Goal: Task Accomplishment & Management: Manage account settings

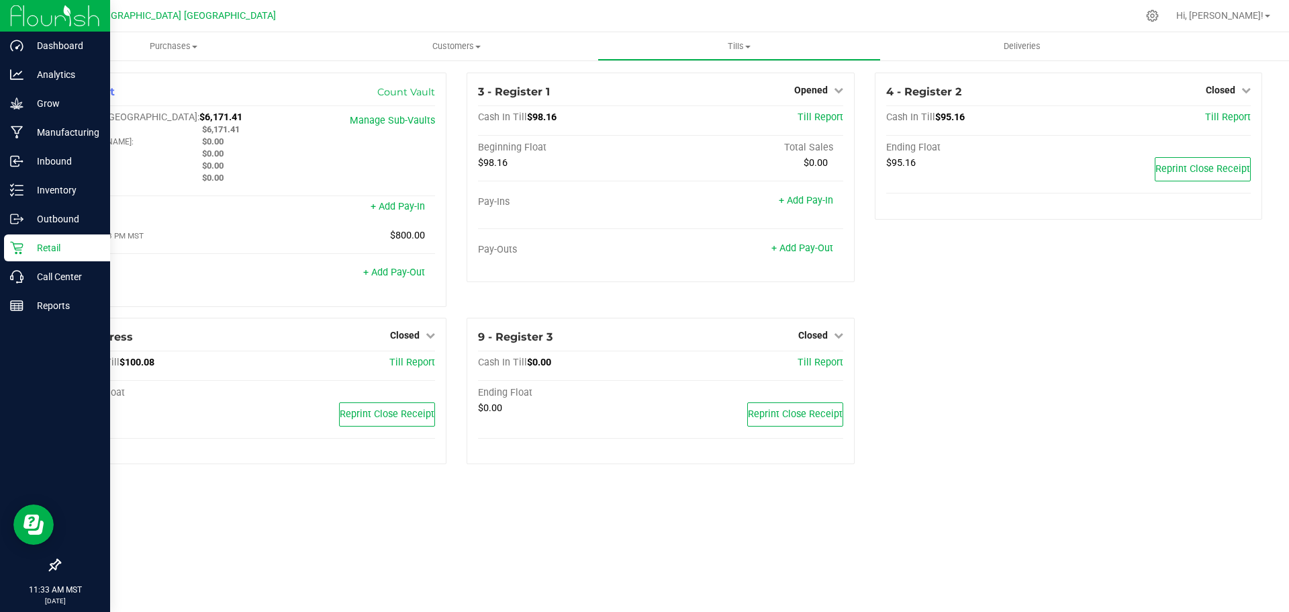
click at [51, 248] on p "Retail" at bounding box center [63, 248] width 81 height 16
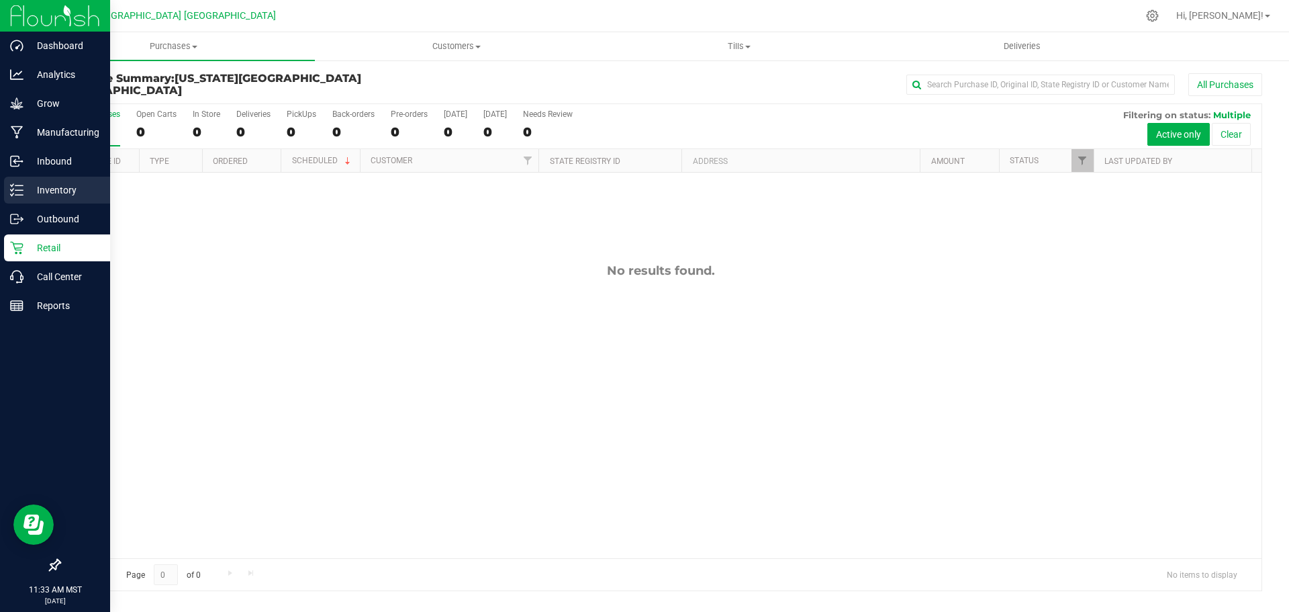
click at [57, 189] on p "Inventory" at bounding box center [63, 190] width 81 height 16
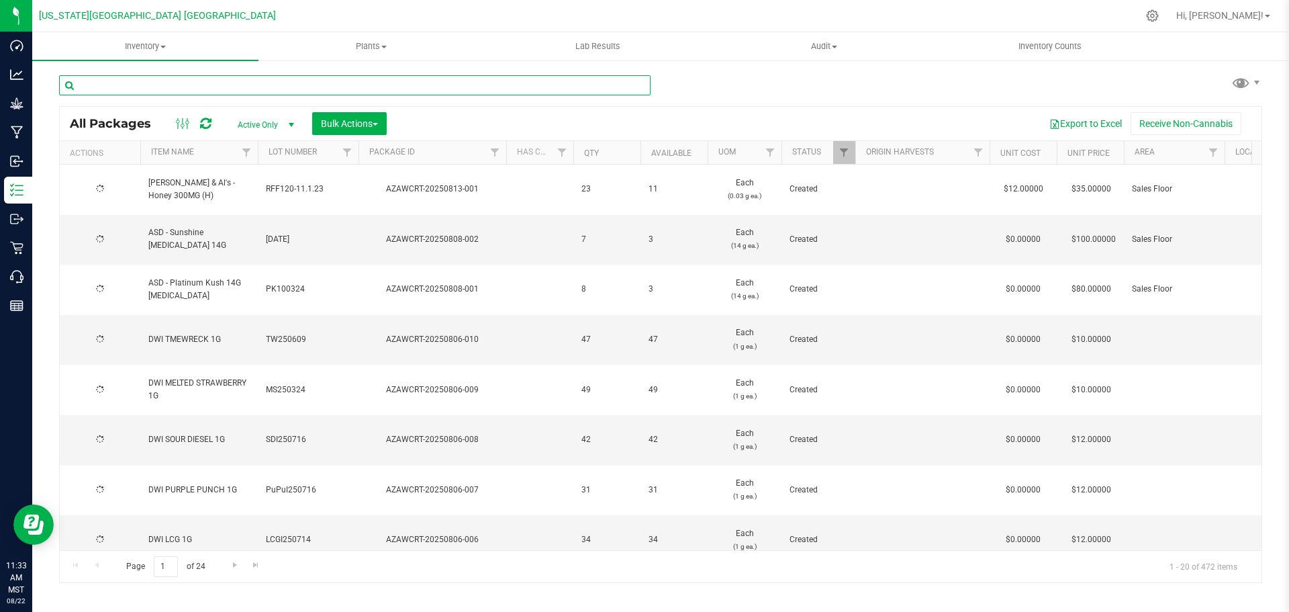
click at [179, 81] on input "text" at bounding box center [354, 85] width 591 height 20
type input "AZAWCRT-20250720-006"
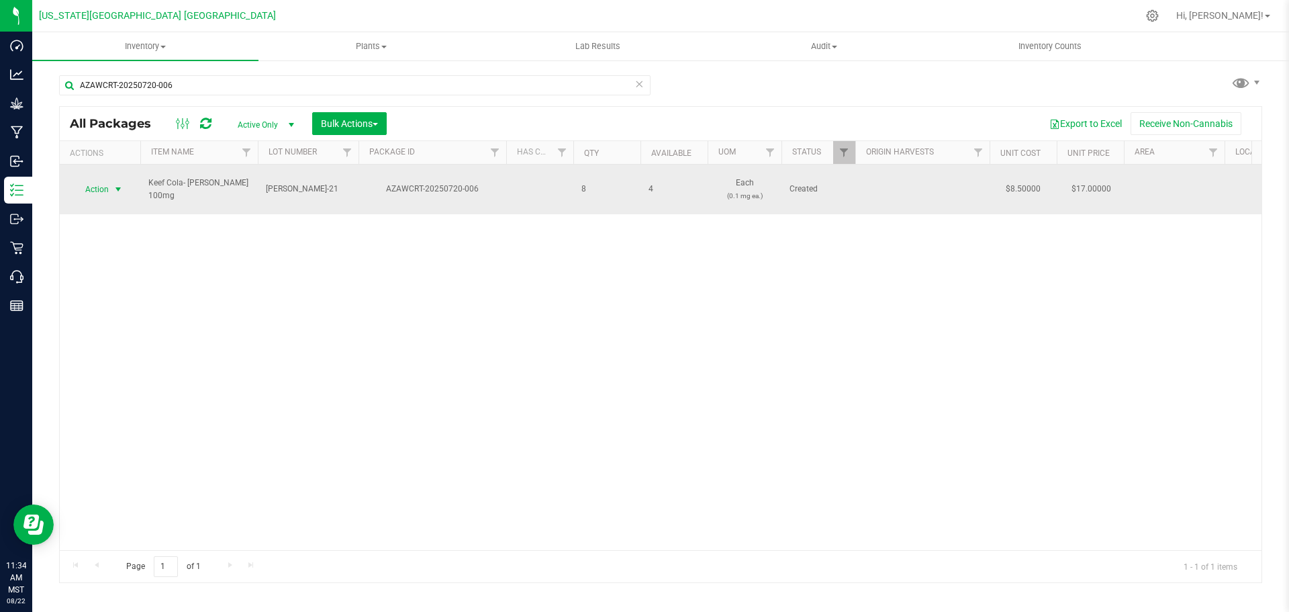
click at [98, 182] on span "Action" at bounding box center [91, 189] width 36 height 19
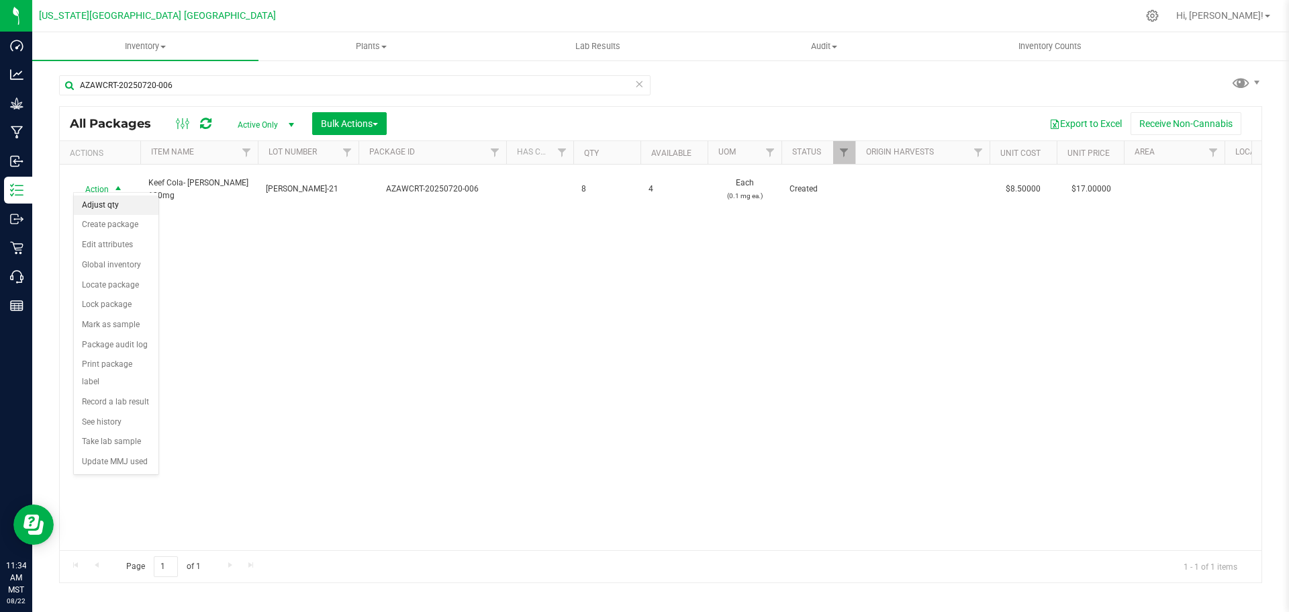
click at [100, 205] on li "Adjust qty" at bounding box center [116, 205] width 85 height 20
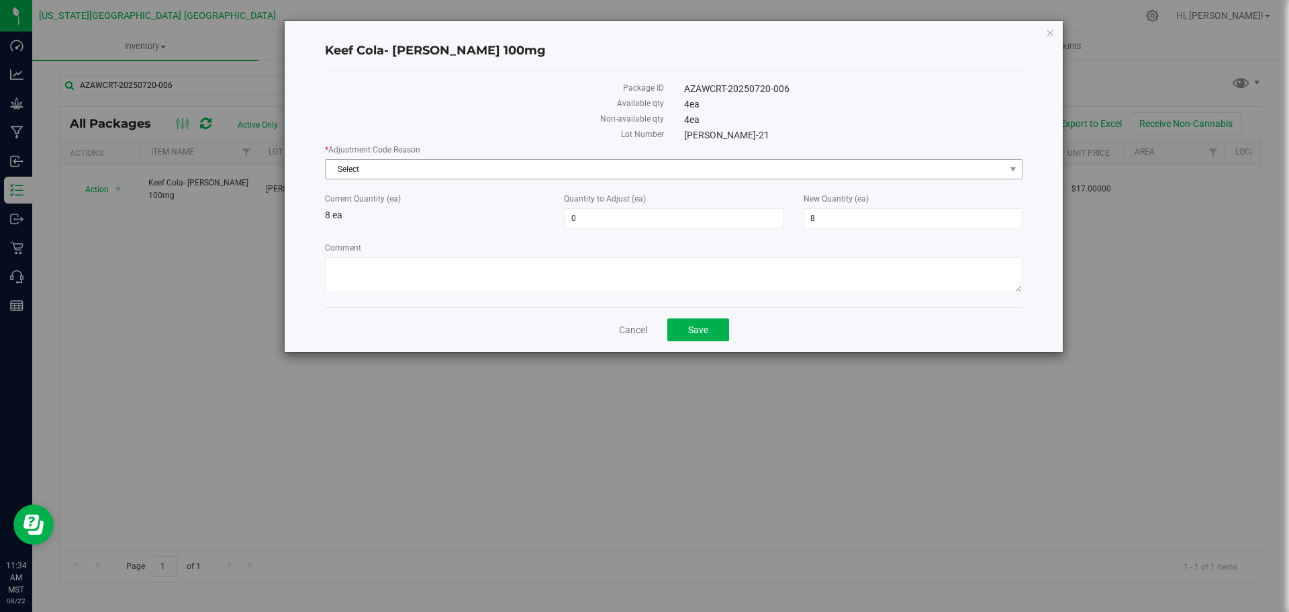
click at [399, 164] on span "Select" at bounding box center [665, 169] width 679 height 19
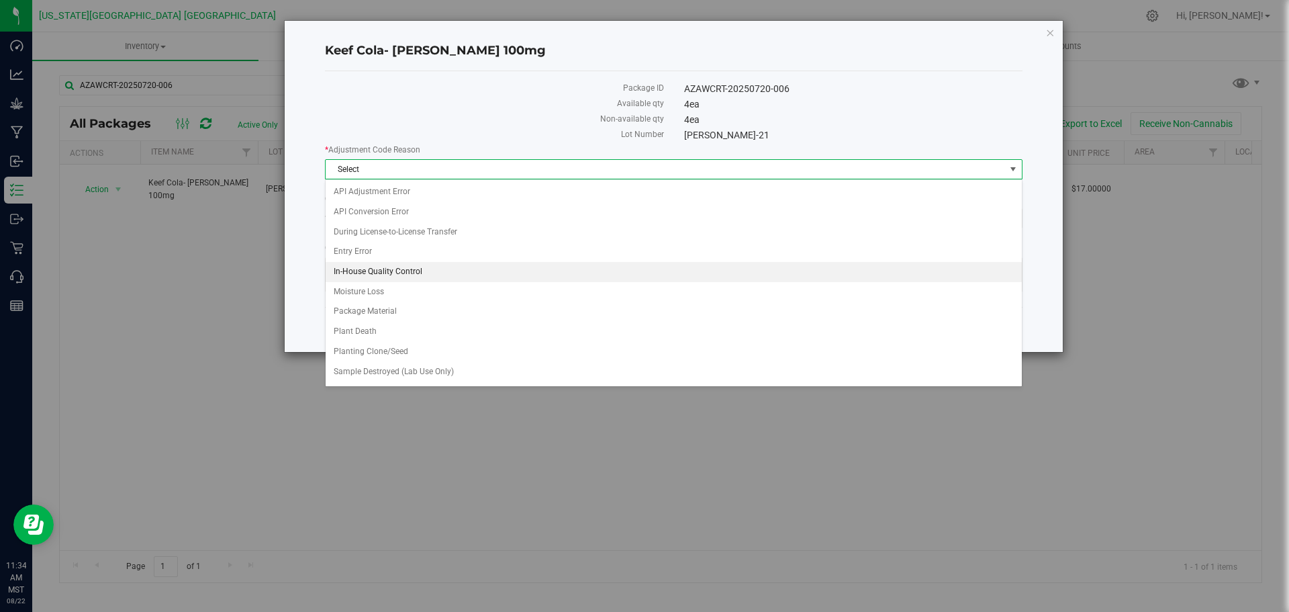
click at [364, 271] on li "In-House Quality Control" at bounding box center [674, 272] width 696 height 20
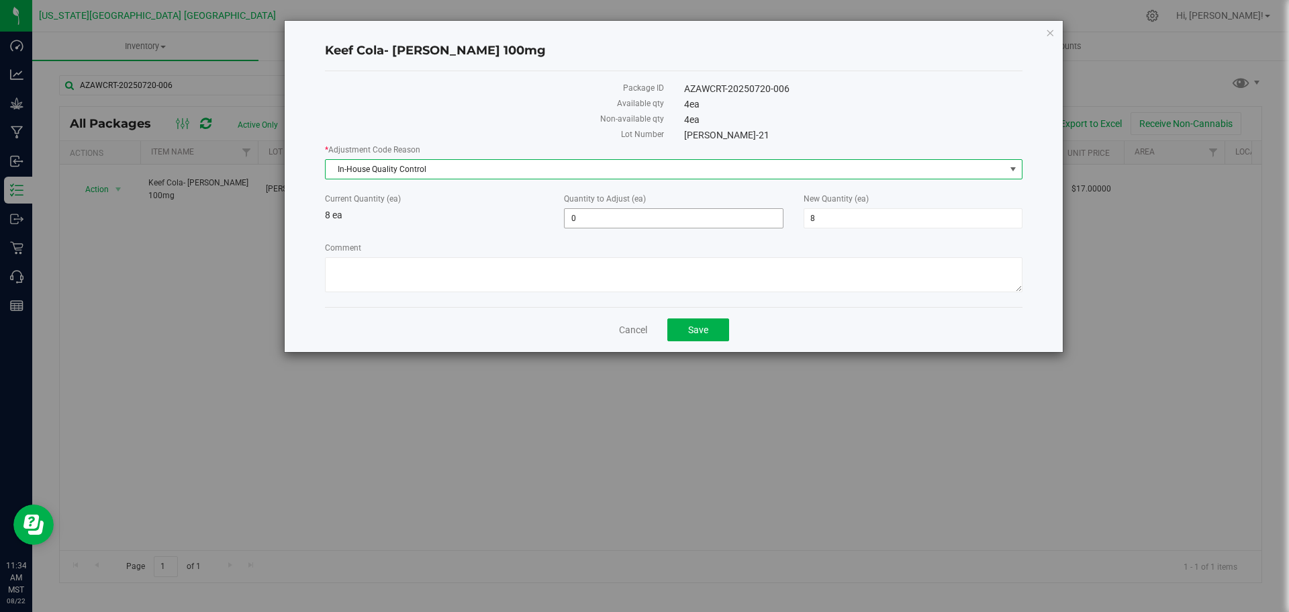
click at [581, 220] on span "0 0" at bounding box center [673, 218] width 219 height 20
click at [577, 215] on input "Quantity to Adjust (ea)" at bounding box center [674, 218] width 218 height 19
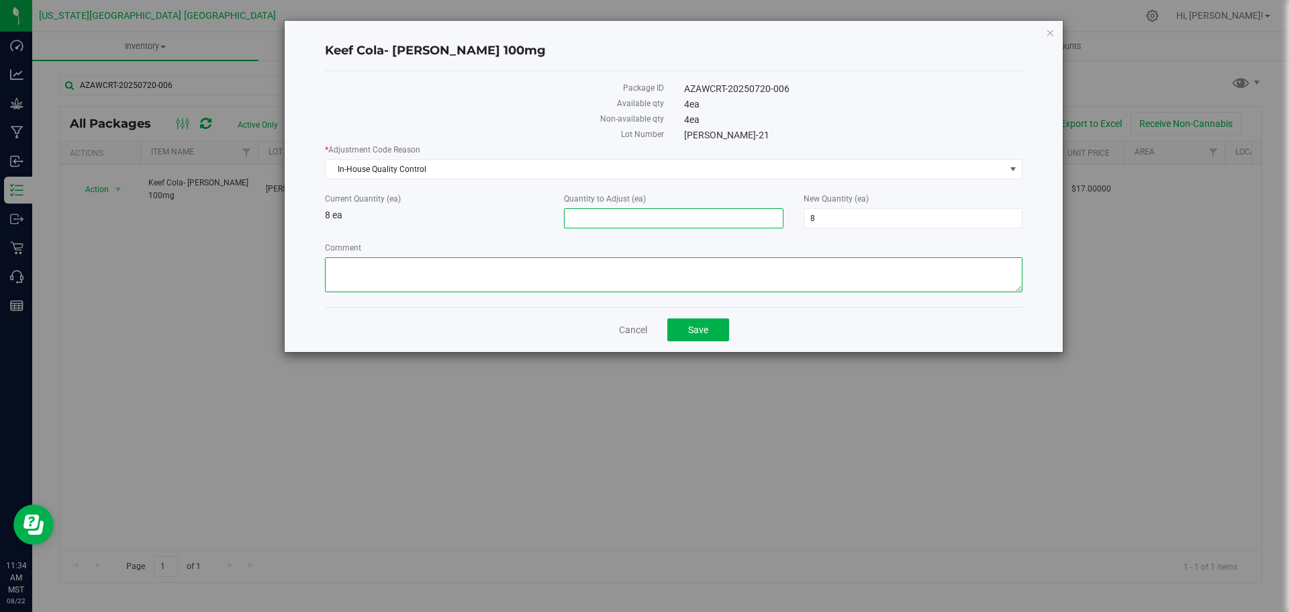
click at [563, 262] on textarea "Comment" at bounding box center [674, 274] width 698 height 35
type textarea "C"
click at [356, 264] on textarea "Comment" at bounding box center [674, 274] width 698 height 35
click at [369, 267] on textarea "Comment" at bounding box center [674, 274] width 698 height 35
type textarea "CEO [DATE]"
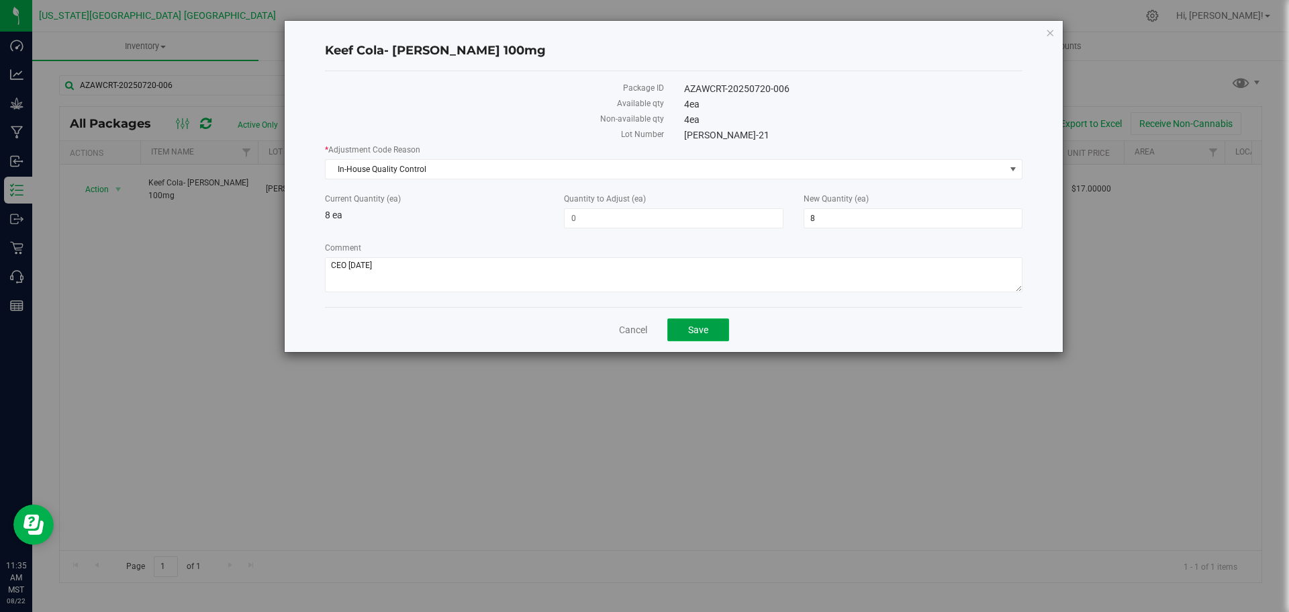
click at [708, 324] on button "Save" at bounding box center [698, 329] width 62 height 23
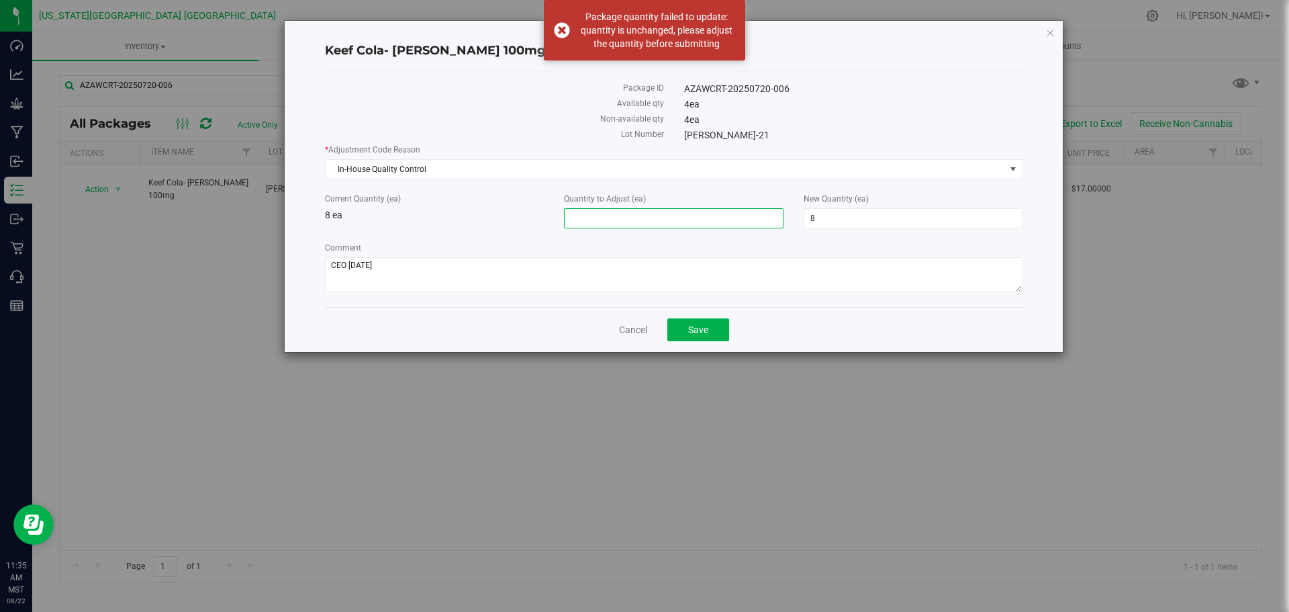
click at [585, 219] on span at bounding box center [673, 218] width 219 height 20
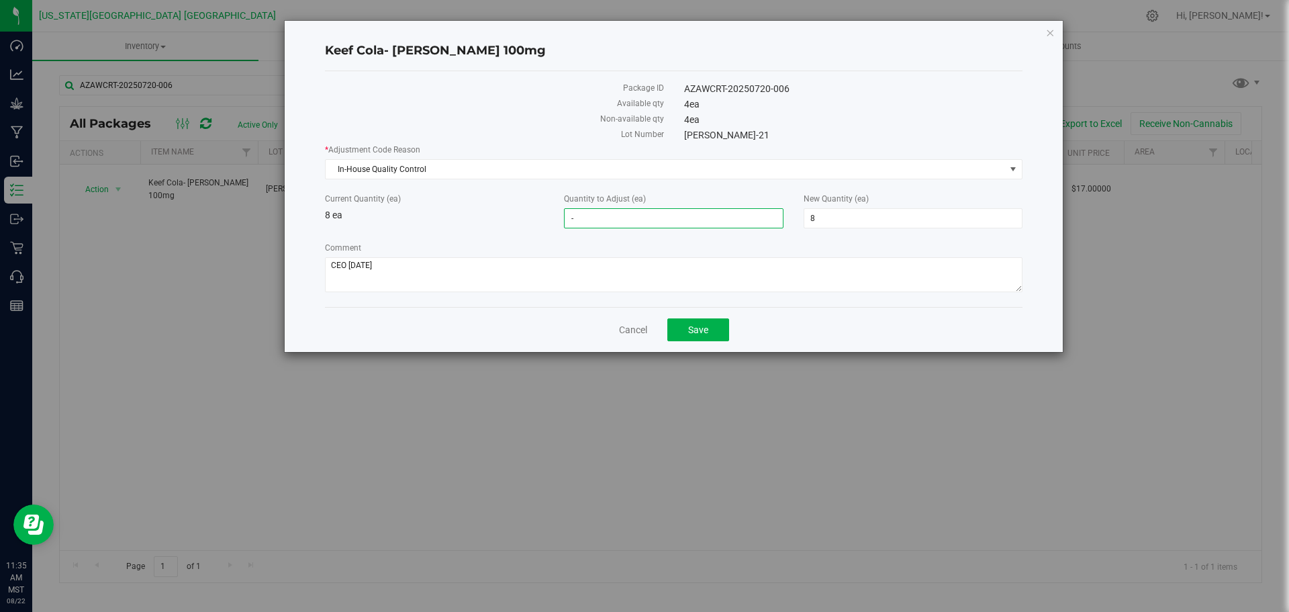
type input "-1"
type input "7"
click at [549, 252] on label "Comment" at bounding box center [674, 248] width 698 height 12
click at [549, 257] on textarea "Comment" at bounding box center [674, 274] width 698 height 35
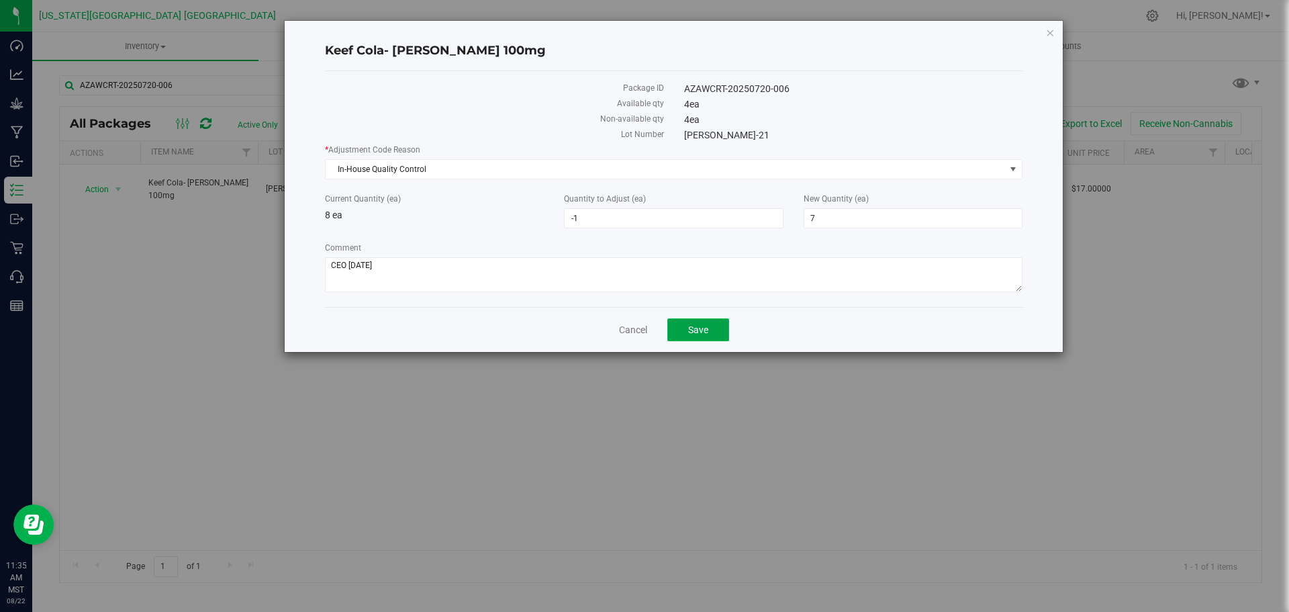
click at [687, 326] on button "Save" at bounding box center [698, 329] width 62 height 23
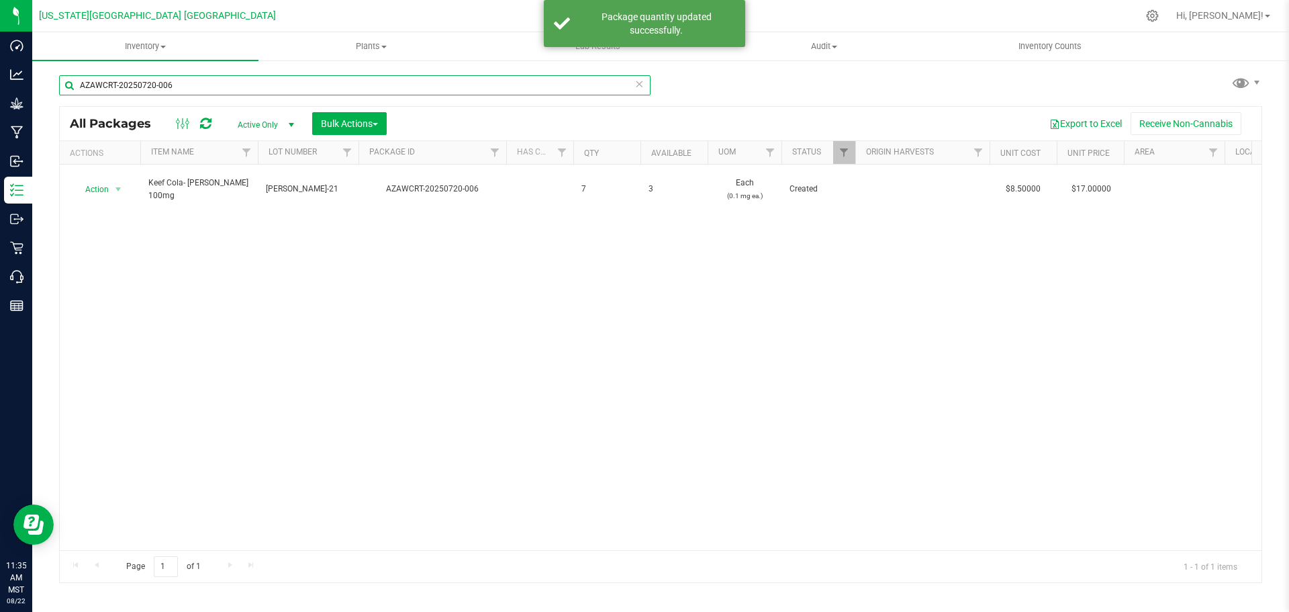
drag, startPoint x: 177, startPoint y: 86, endPoint x: 161, endPoint y: 87, distance: 15.5
click at [161, 87] on input "AZAWCRT-20250720-006" at bounding box center [354, 85] width 591 height 20
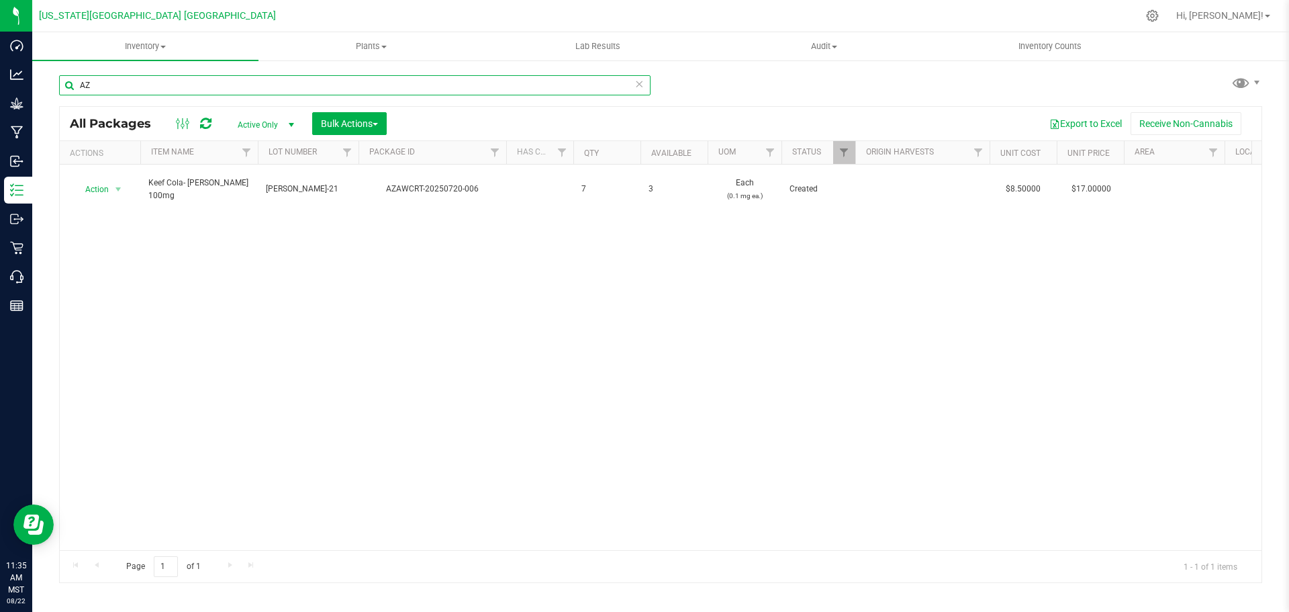
type input "A"
type input "azawcrt-20250227-006"
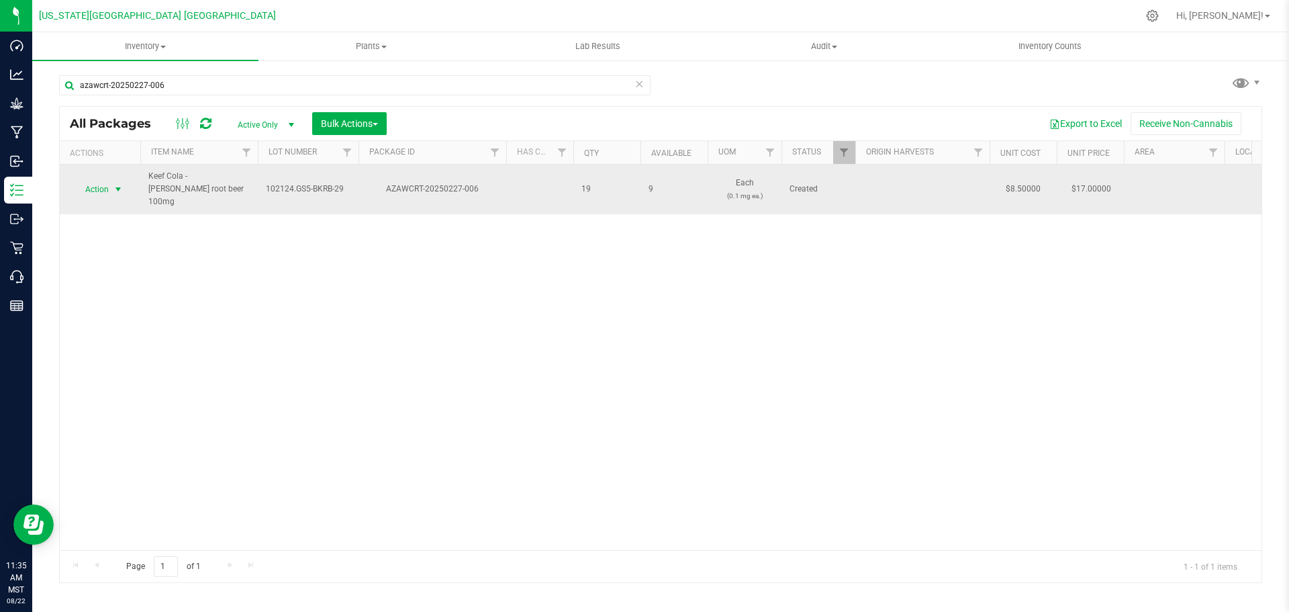
click at [101, 181] on span "Action" at bounding box center [91, 189] width 36 height 19
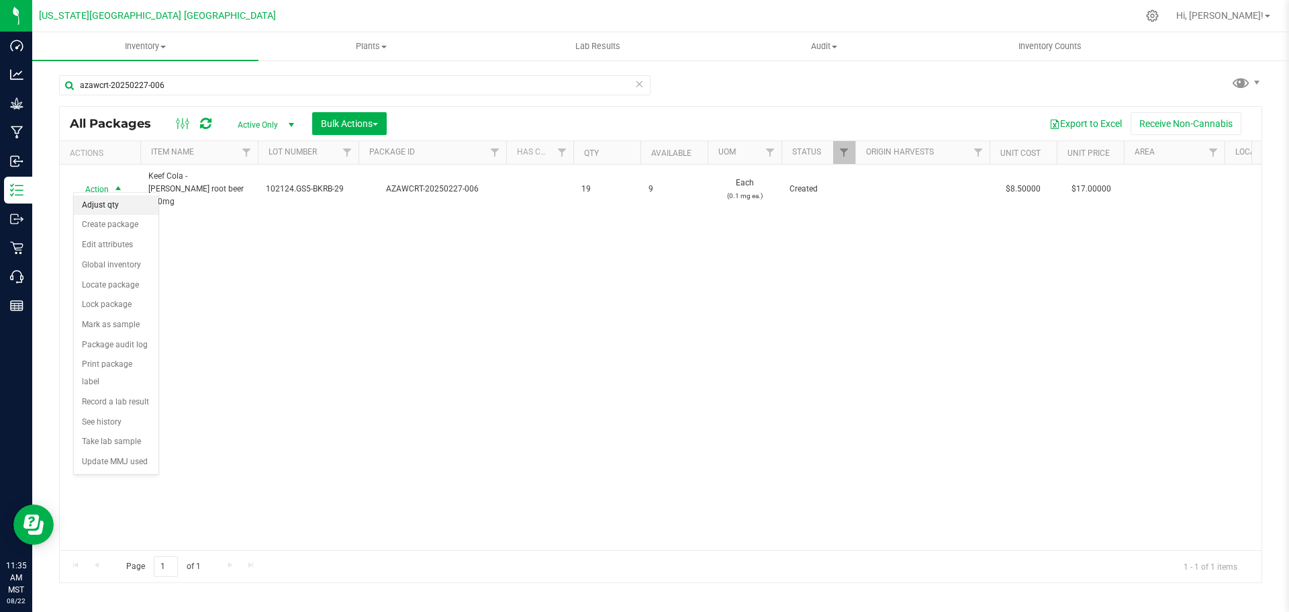
click at [117, 201] on li "Adjust qty" at bounding box center [116, 205] width 85 height 20
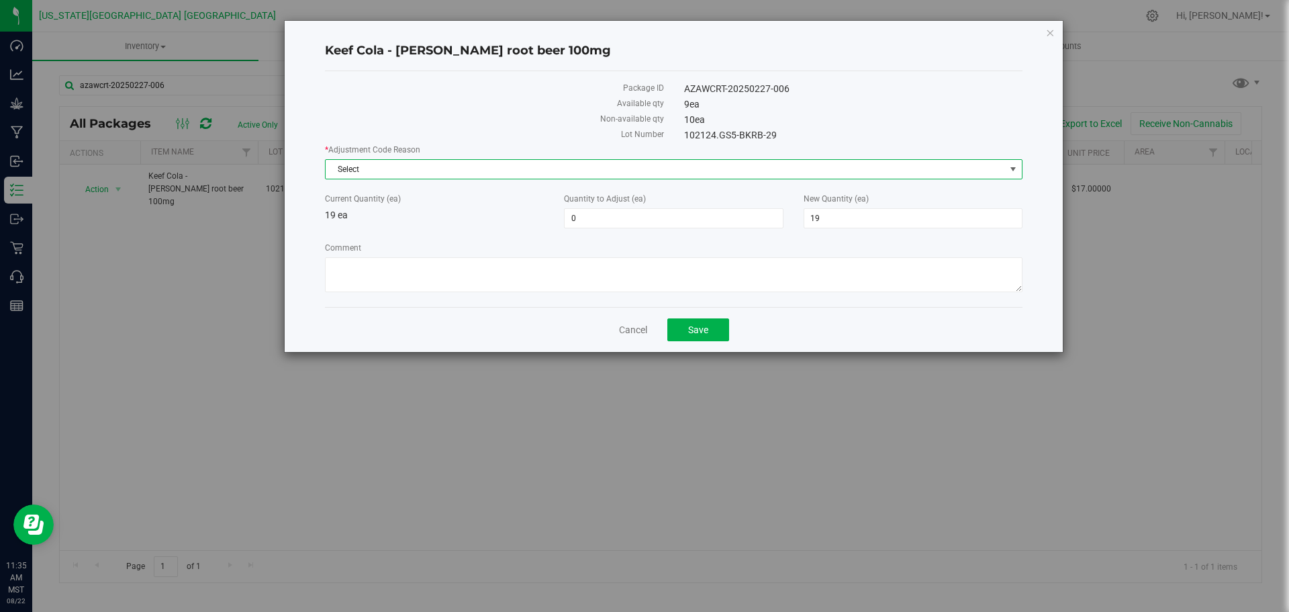
click at [422, 166] on span "Select" at bounding box center [665, 169] width 679 height 19
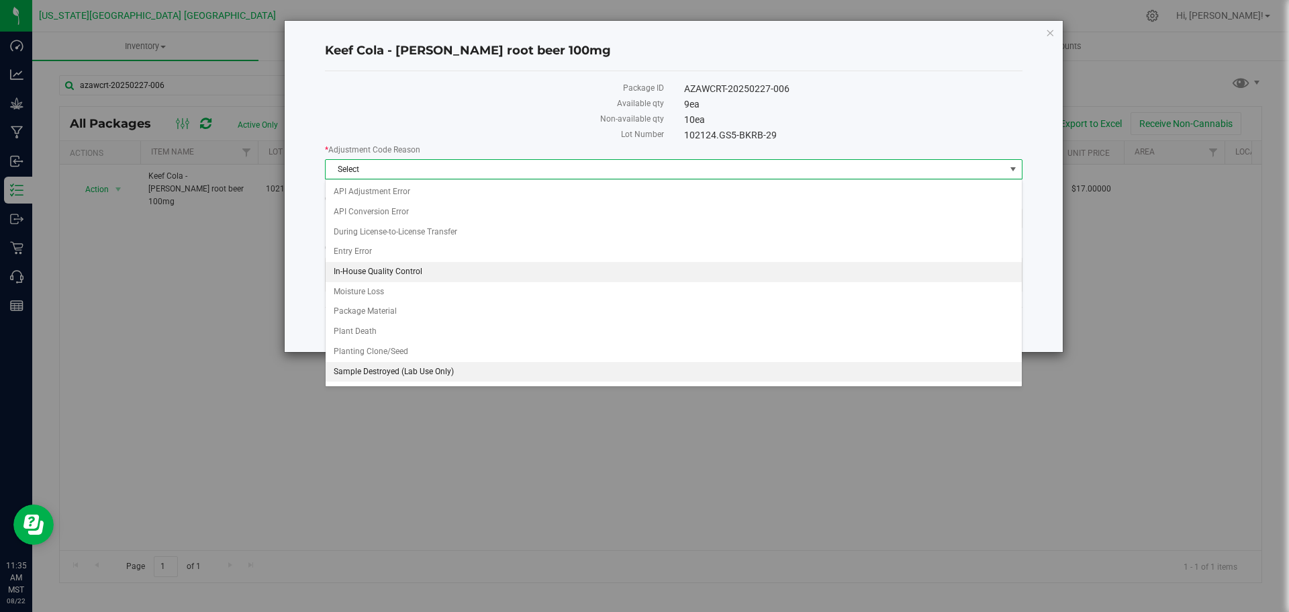
click at [403, 270] on li "In-House Quality Control" at bounding box center [674, 272] width 696 height 20
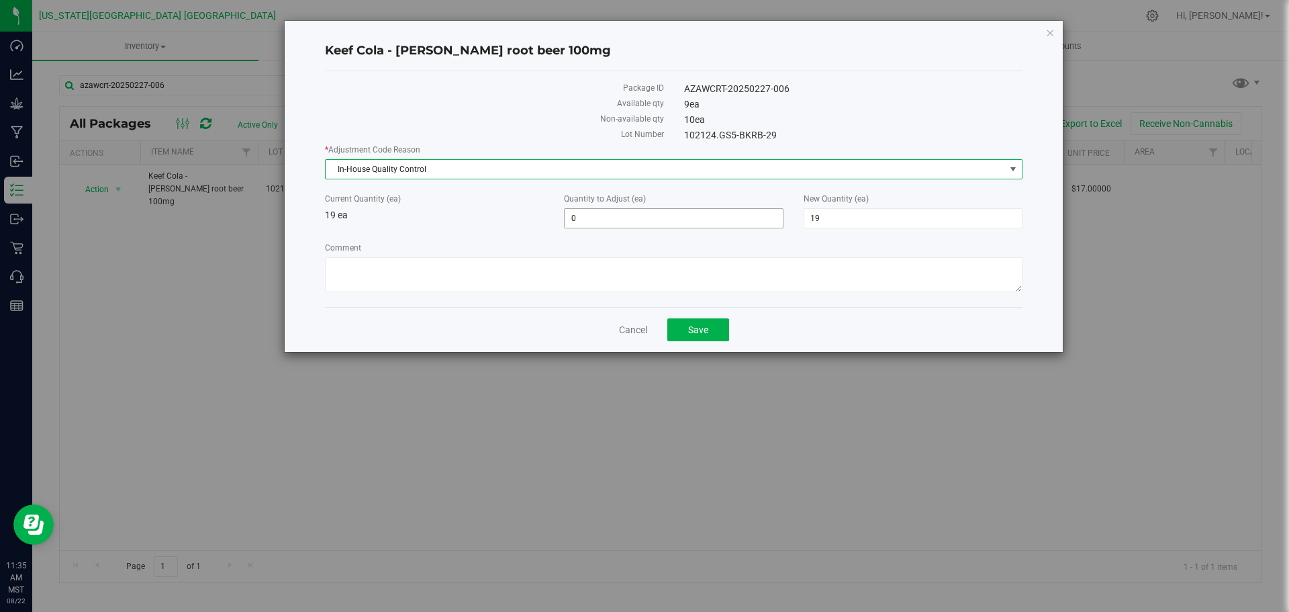
click at [592, 217] on span "0 0" at bounding box center [673, 218] width 219 height 20
type input "-1"
type input "18"
click at [550, 246] on label "Comment" at bounding box center [674, 248] width 698 height 12
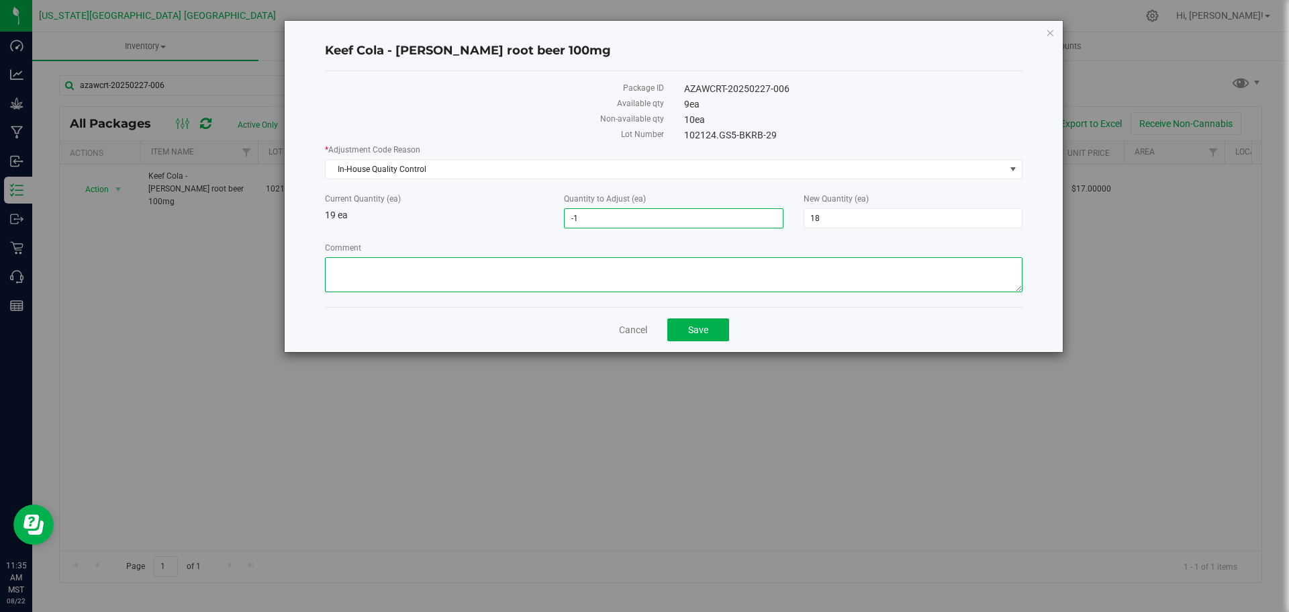
click at [550, 257] on textarea "Comment" at bounding box center [674, 274] width 698 height 35
click at [501, 273] on textarea "Comment" at bounding box center [674, 274] width 698 height 35
click at [346, 266] on textarea "Comment" at bounding box center [674, 274] width 698 height 35
drag, startPoint x: 413, startPoint y: 266, endPoint x: 320, endPoint y: 264, distance: 93.3
click at [306, 262] on div "Keef Cola - [PERSON_NAME] root beer 100mg Package ID AZAWCRT-20250227-006 Avail…" at bounding box center [674, 186] width 778 height 331
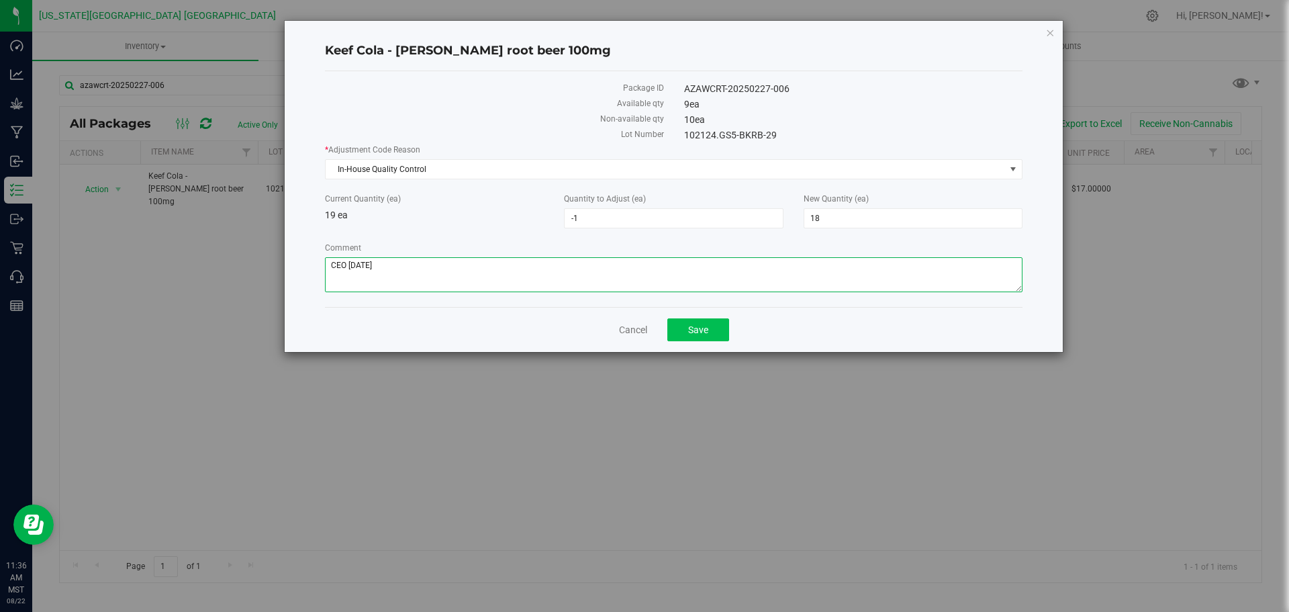
type textarea "CEO [DATE]"
click at [691, 334] on span "Save" at bounding box center [698, 329] width 20 height 11
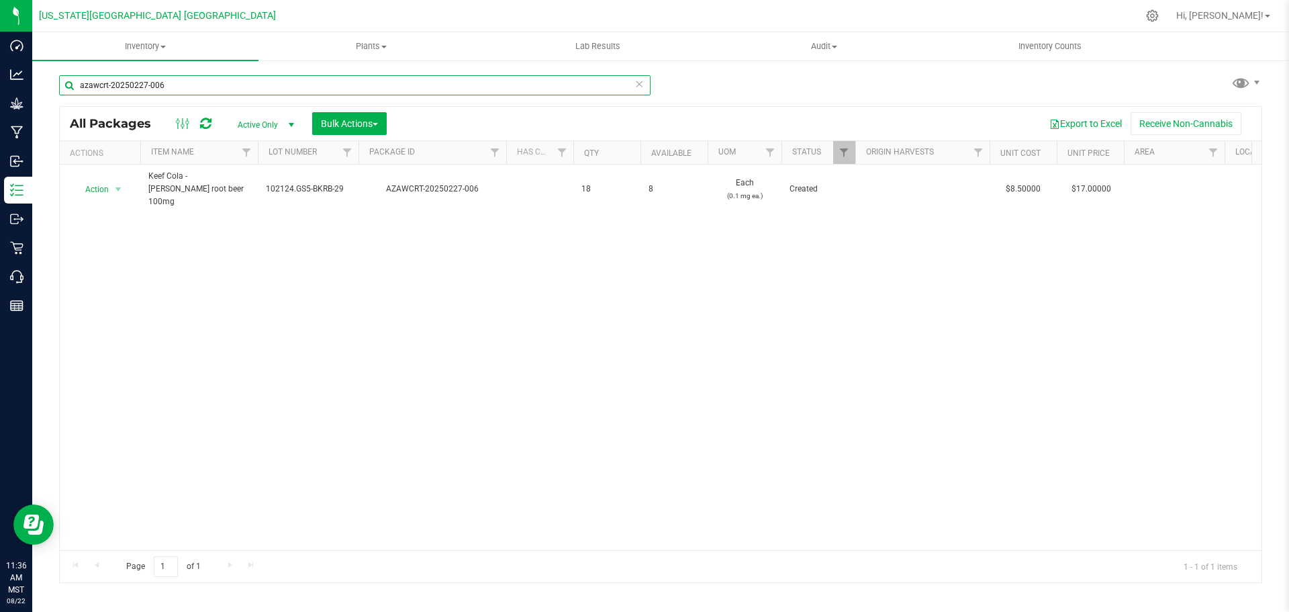
click at [165, 83] on input "azawcrt-20250227-006" at bounding box center [354, 85] width 591 height 20
type input "a"
type input "AZAWCRT-20250720-008"
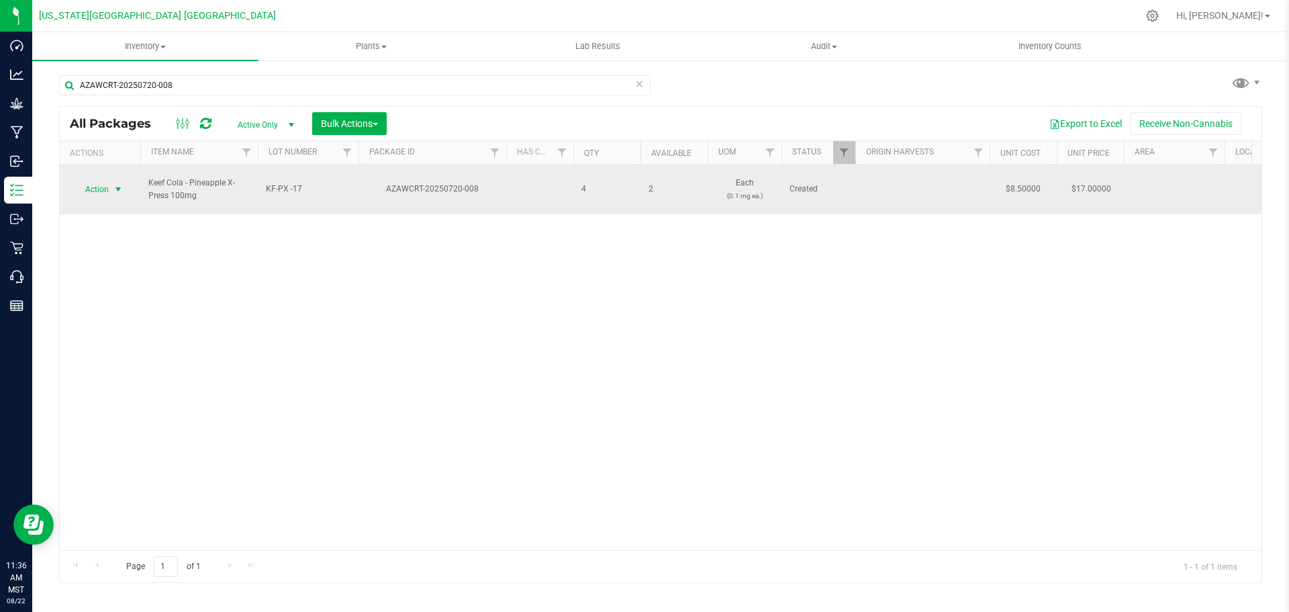
click at [99, 184] on span "Action" at bounding box center [91, 189] width 36 height 19
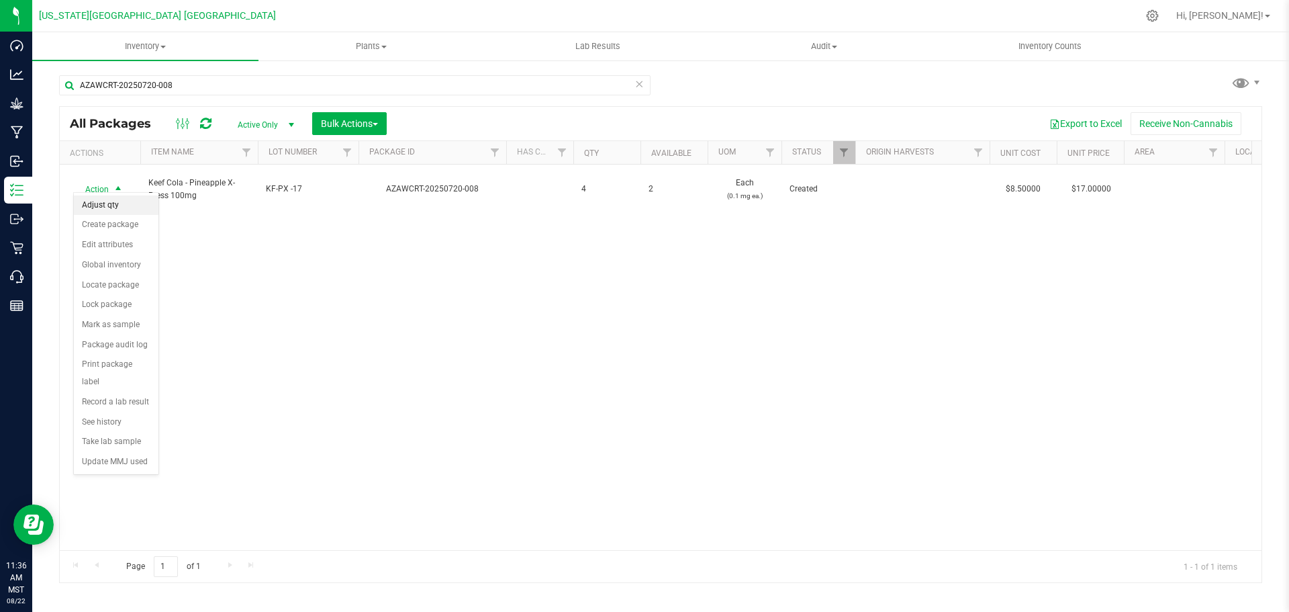
click at [101, 200] on li "Adjust qty" at bounding box center [116, 205] width 85 height 20
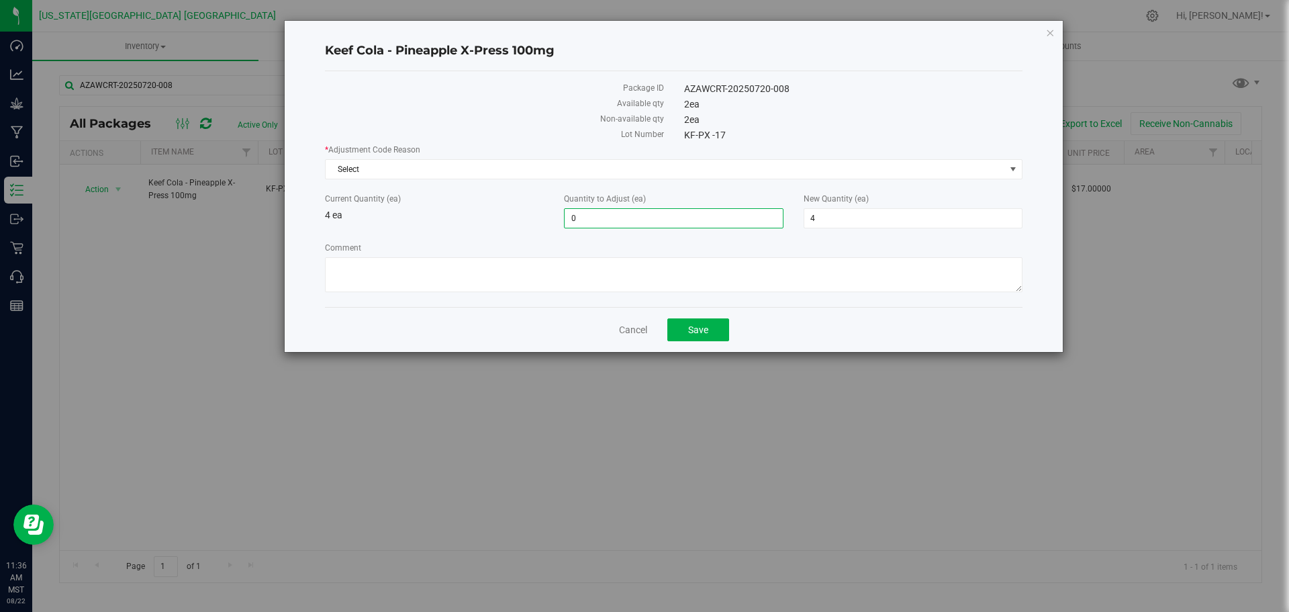
click at [593, 225] on span "0 0" at bounding box center [673, 218] width 219 height 20
type input "-1"
type input "3"
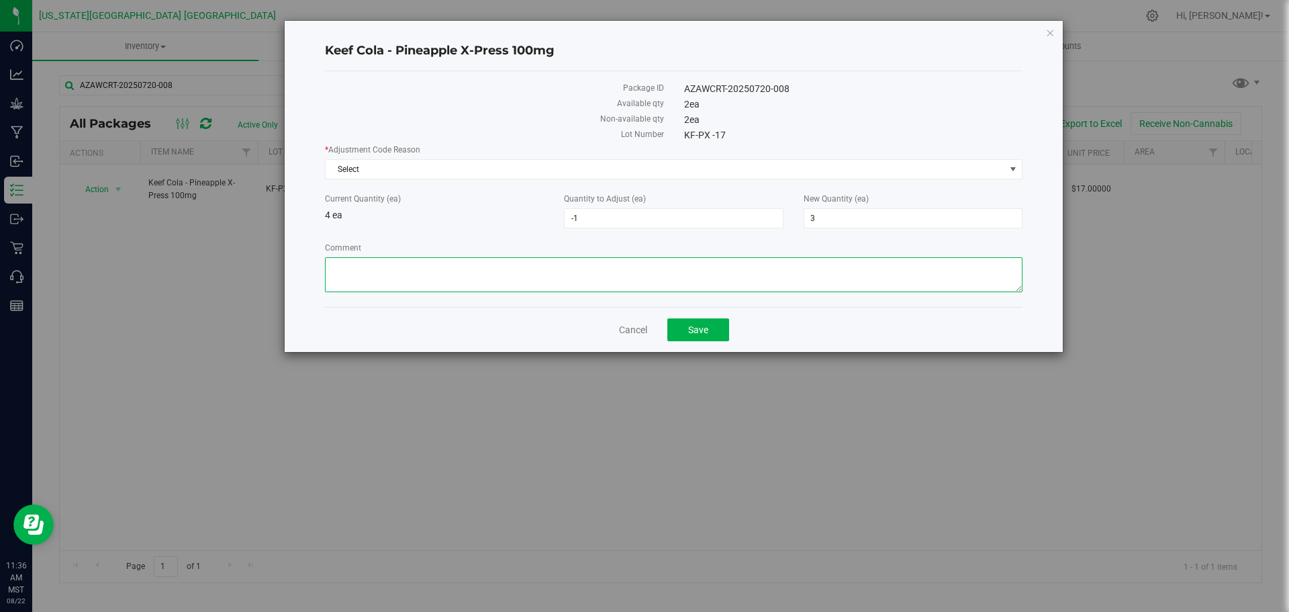
click at [383, 271] on textarea "Comment" at bounding box center [674, 274] width 698 height 35
type textarea "C"
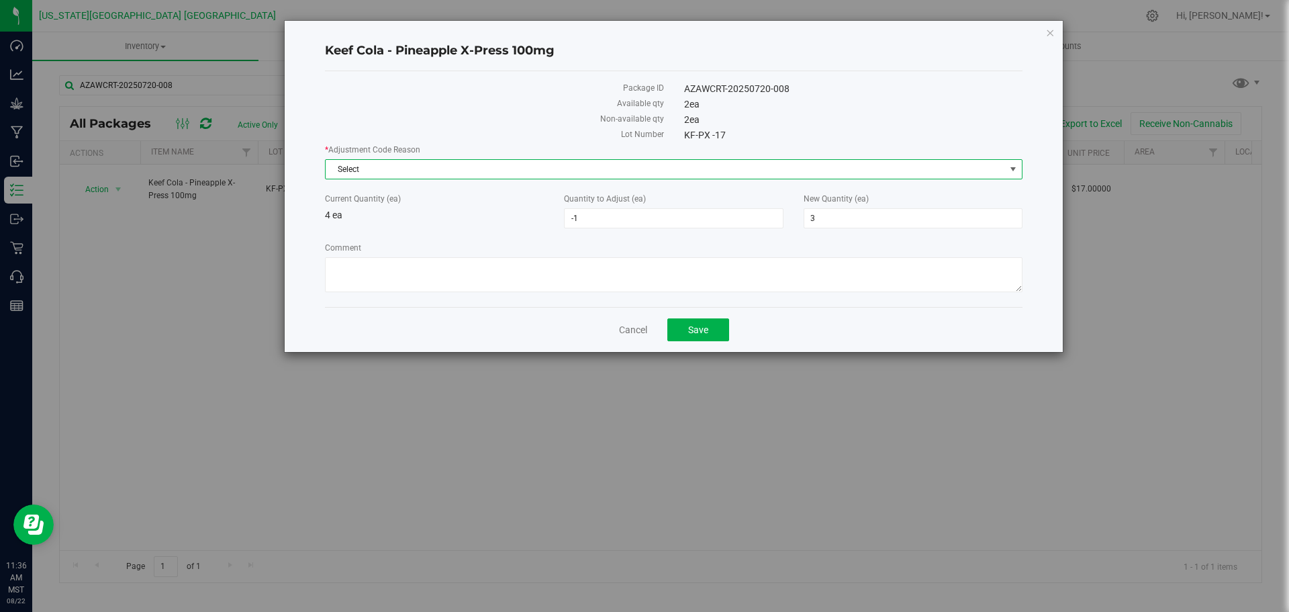
click at [400, 162] on span "Select" at bounding box center [665, 169] width 679 height 19
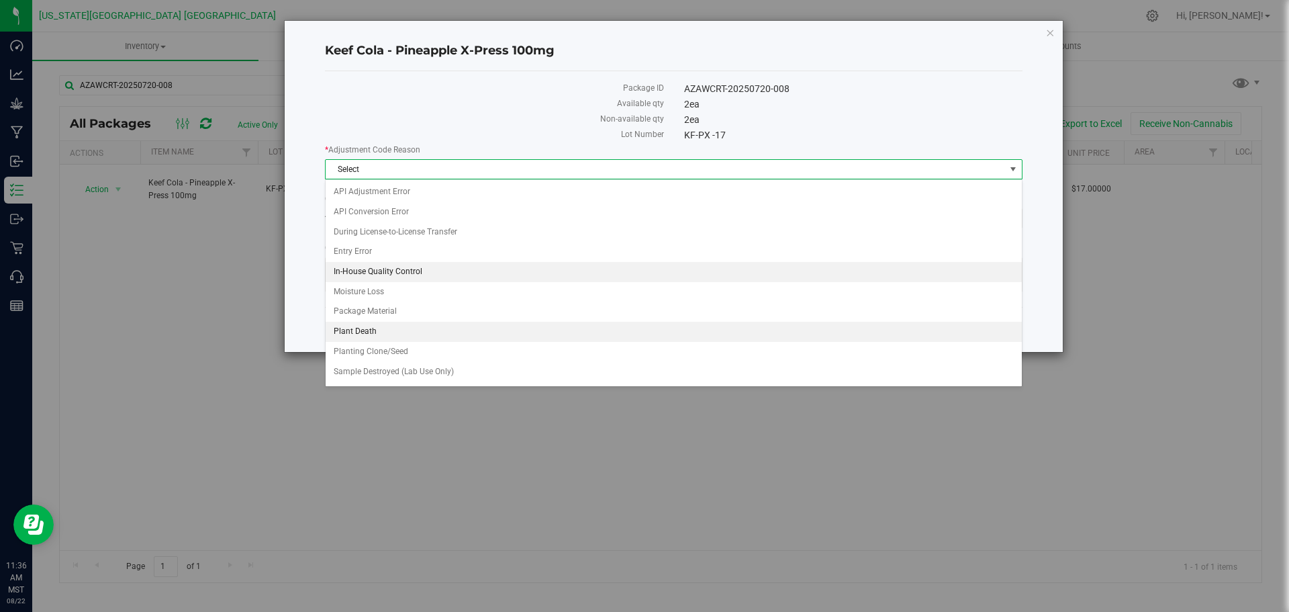
click at [366, 272] on li "In-House Quality Control" at bounding box center [674, 272] width 696 height 20
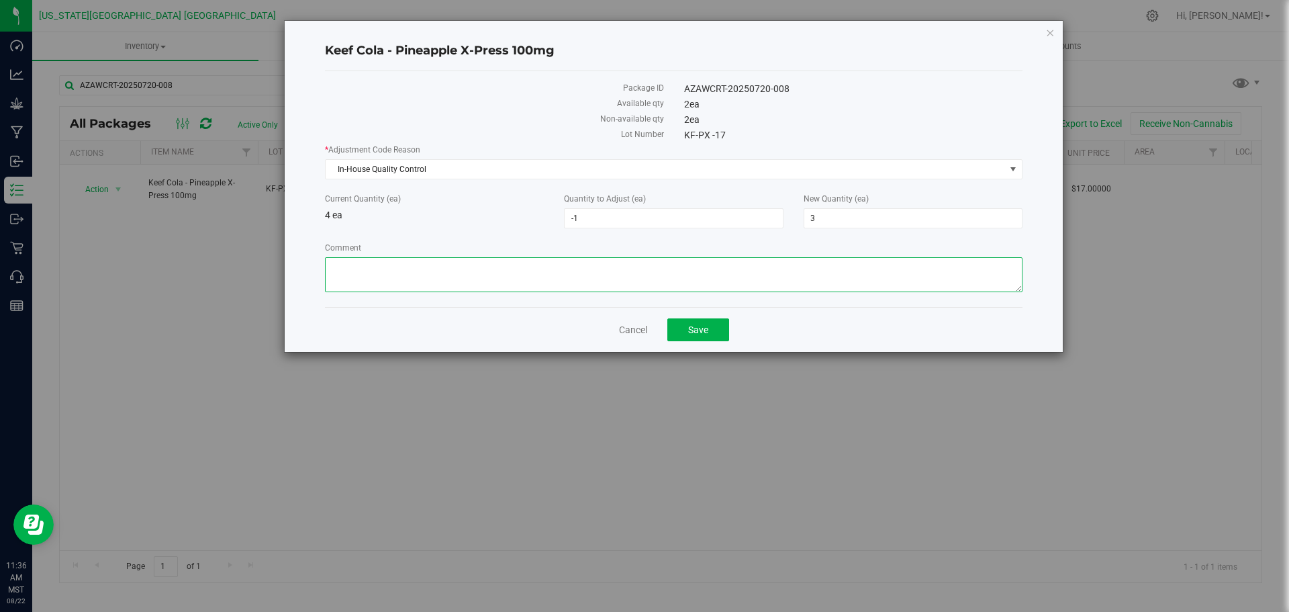
paste textarea "CEO [DATE]"
type textarea "CEO [DATE]"
click at [691, 325] on span "Save" at bounding box center [698, 329] width 20 height 11
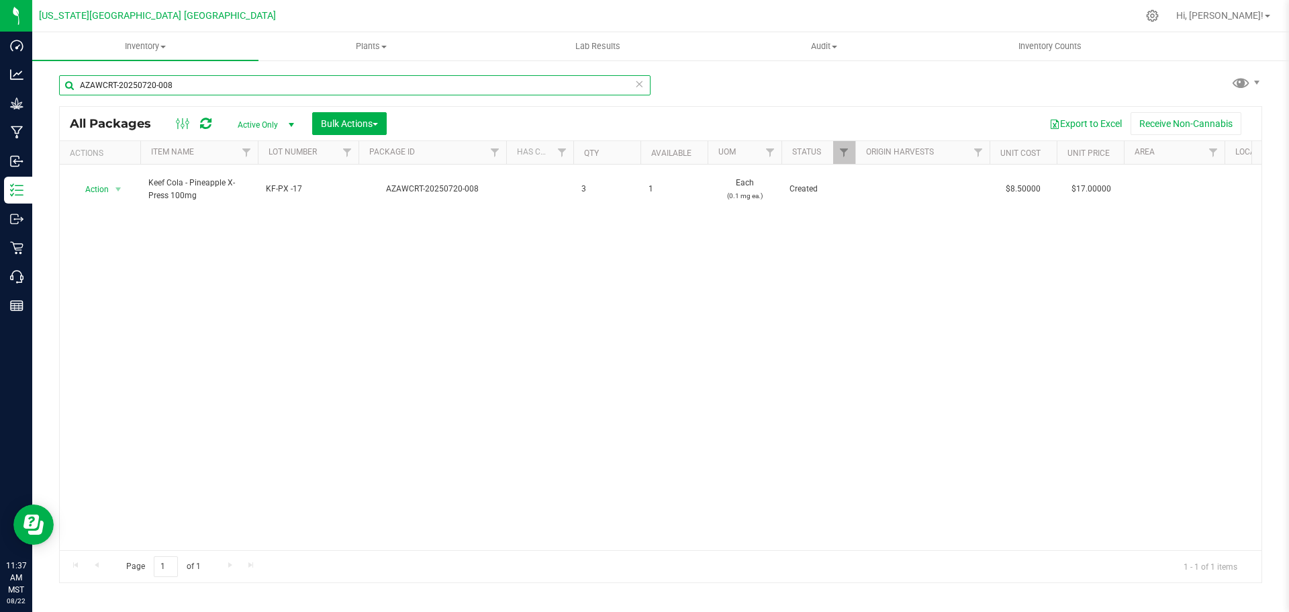
click at [169, 86] on input "AZAWCRT-20250720-008" at bounding box center [354, 85] width 591 height 20
type input "A"
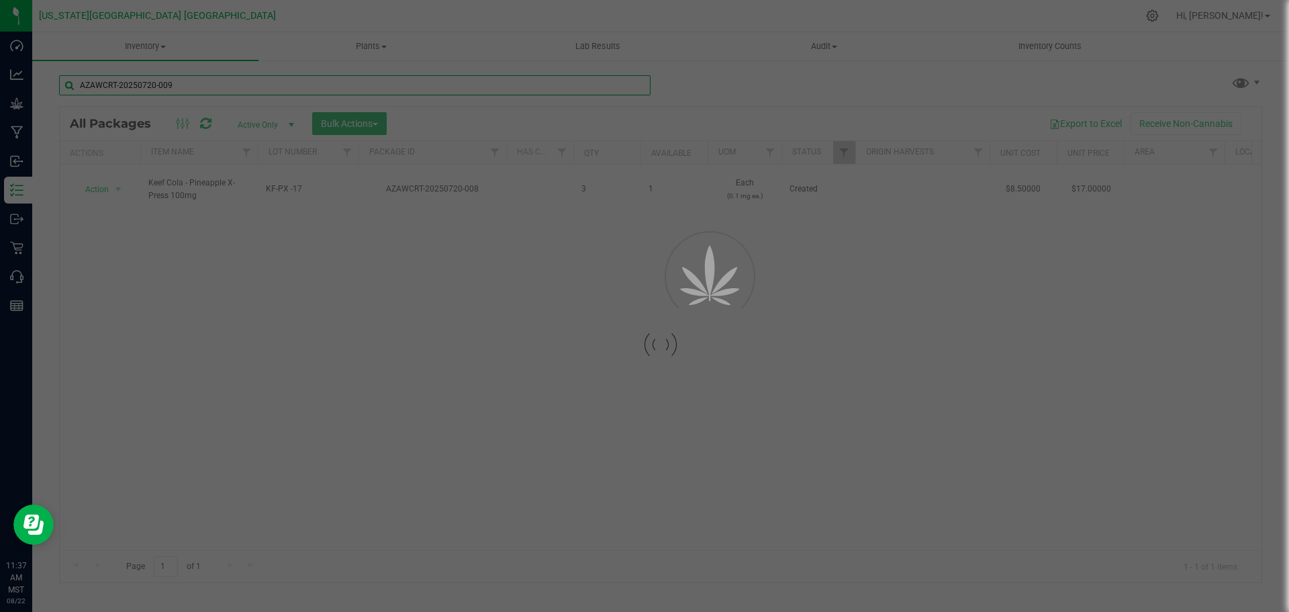
type input "AZAWCRT-20250720-009"
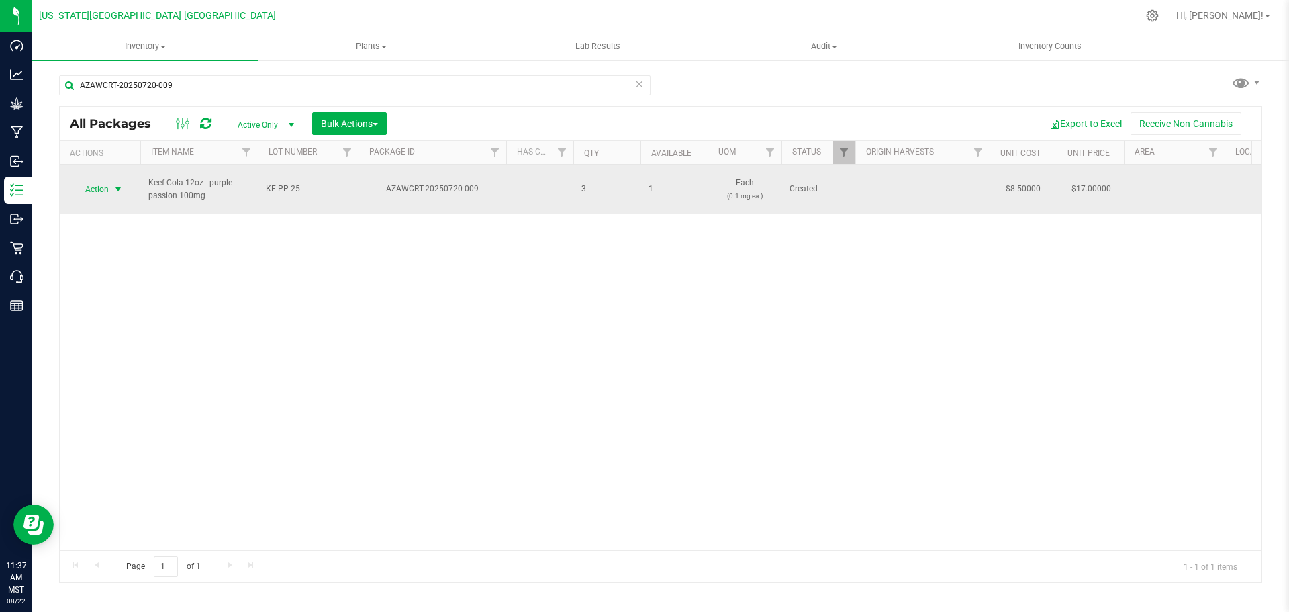
click at [103, 180] on span "Action" at bounding box center [91, 189] width 36 height 19
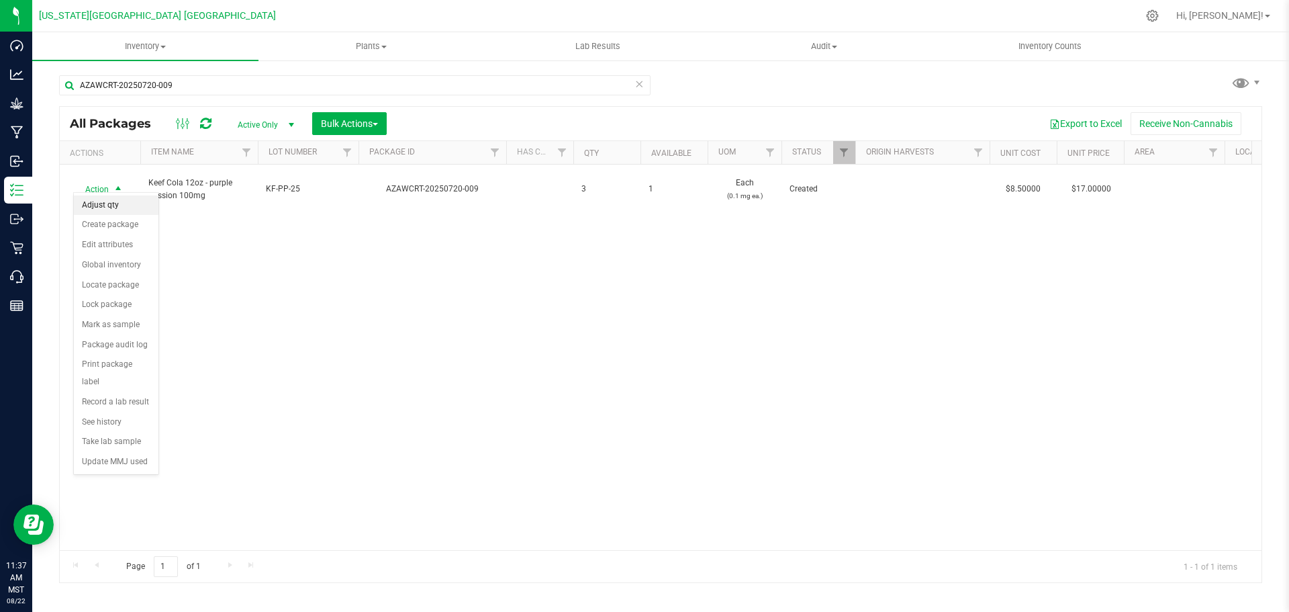
click at [99, 202] on li "Adjust qty" at bounding box center [116, 205] width 85 height 20
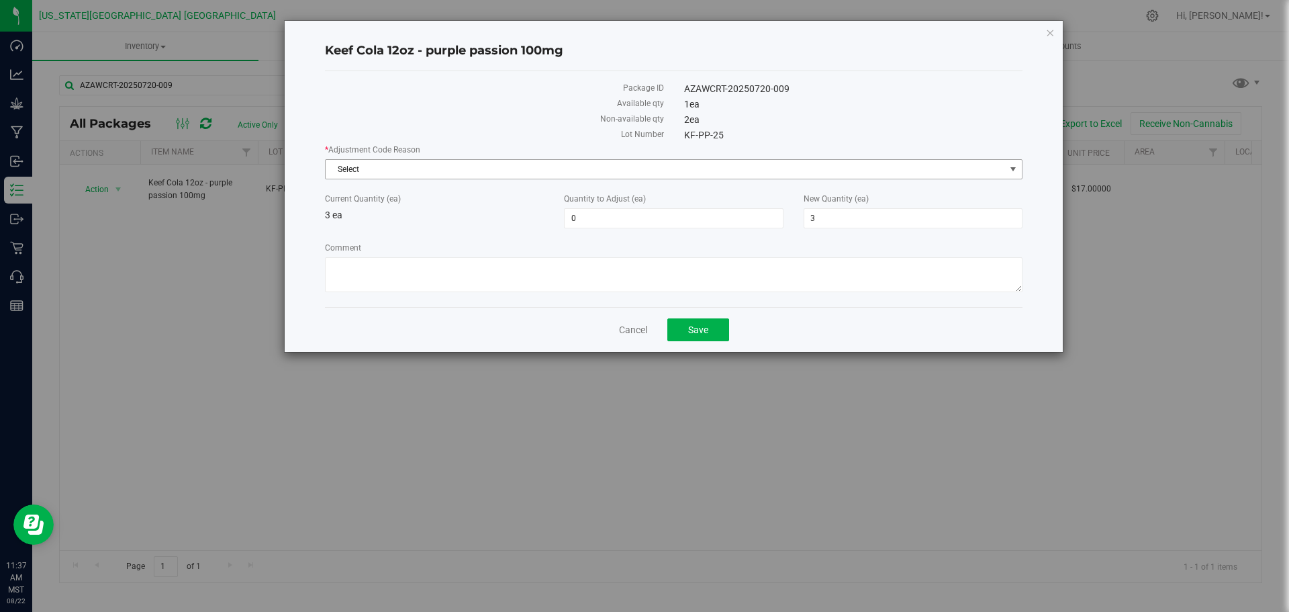
click at [373, 161] on span "Select" at bounding box center [665, 169] width 679 height 19
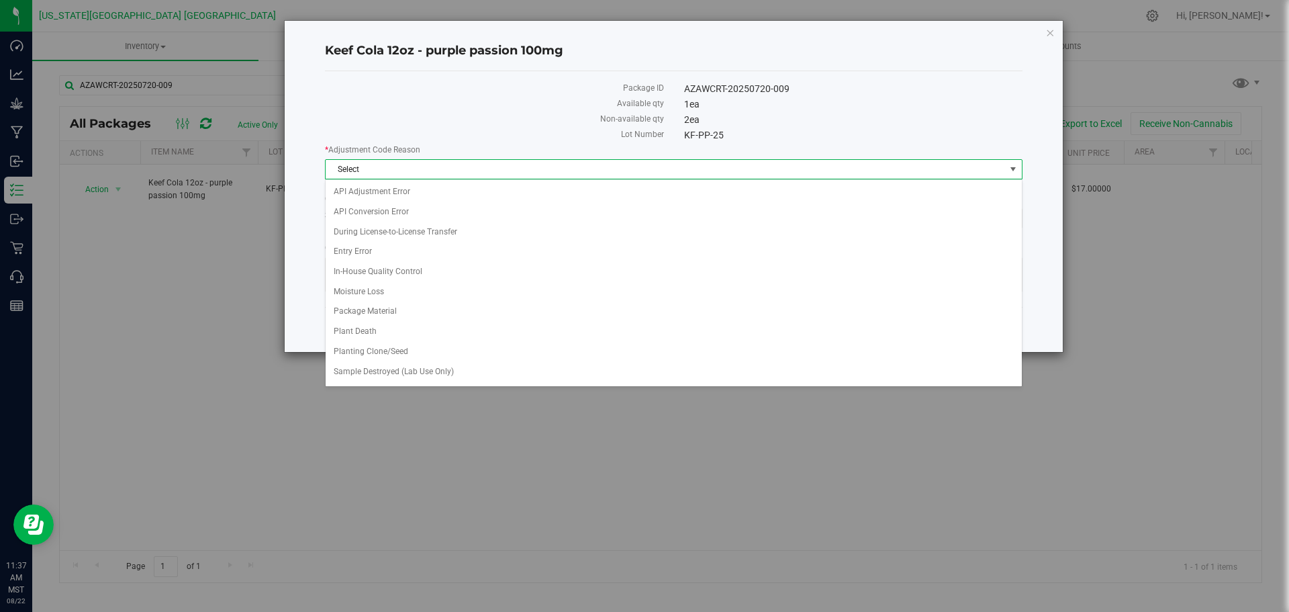
click at [372, 171] on span "Select" at bounding box center [665, 169] width 679 height 19
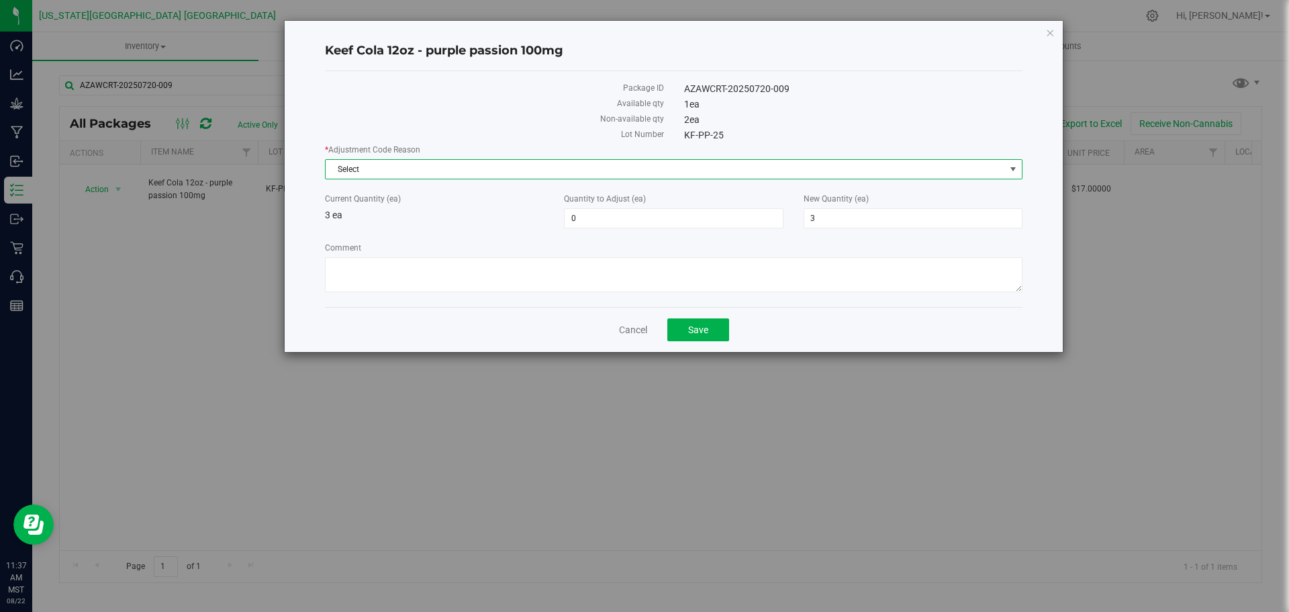
click at [372, 171] on span "Select" at bounding box center [665, 169] width 679 height 19
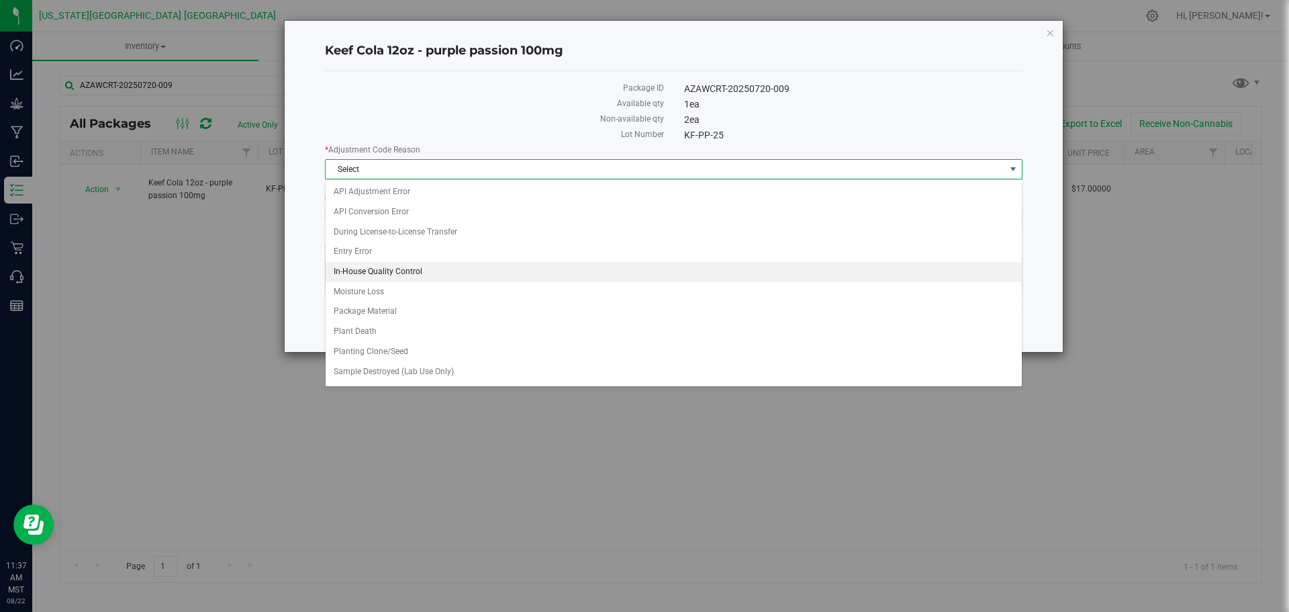
click at [365, 272] on li "In-House Quality Control" at bounding box center [674, 272] width 696 height 20
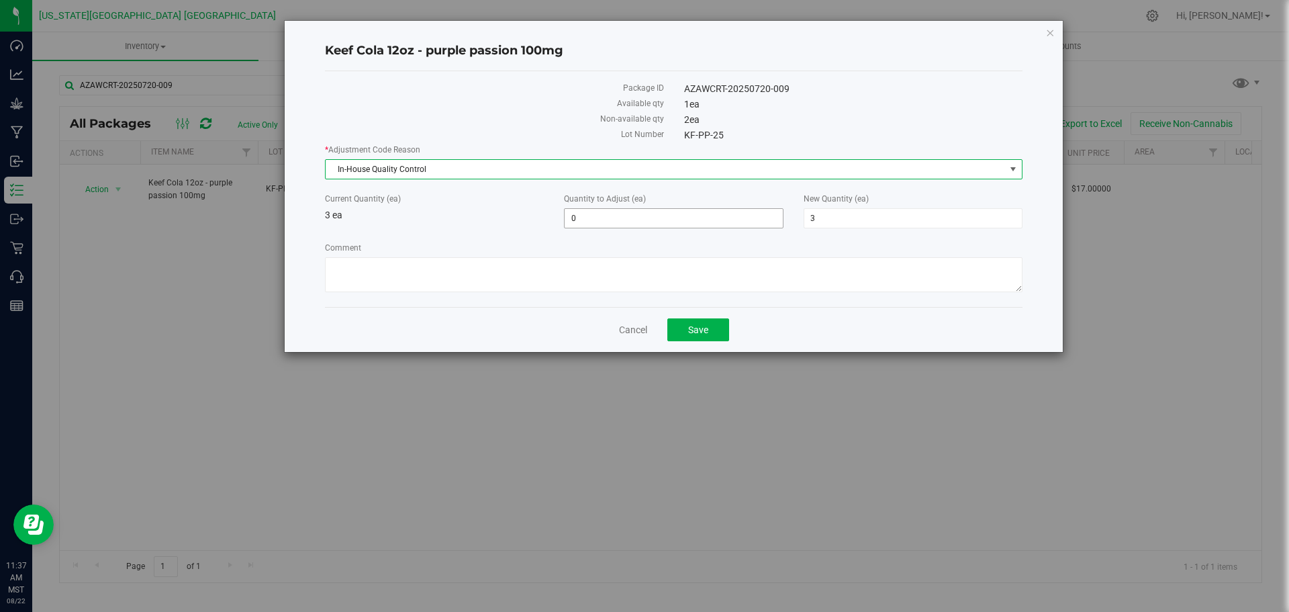
click at [582, 221] on span "0 0" at bounding box center [673, 218] width 219 height 20
type input "-1"
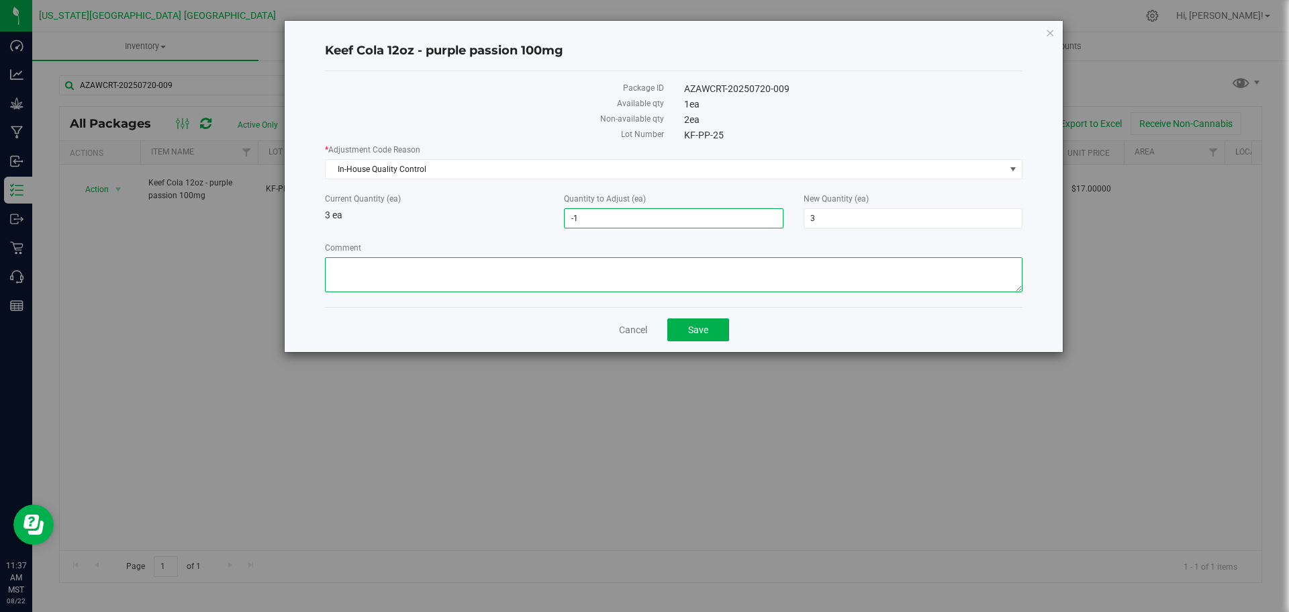
type input "-1"
type input "2"
click at [540, 269] on textarea "Comment" at bounding box center [674, 274] width 698 height 35
type textarea "C"
paste textarea "CEO [DATE]"
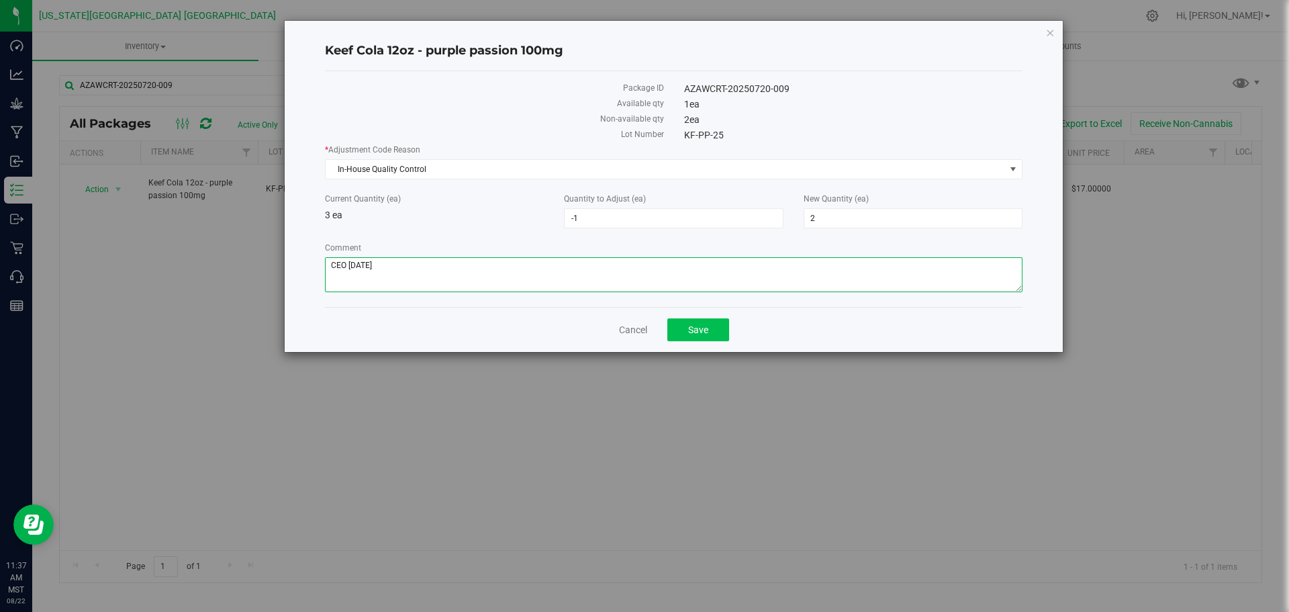
type textarea "CEO [DATE]"
click at [718, 330] on button "Save" at bounding box center [698, 329] width 62 height 23
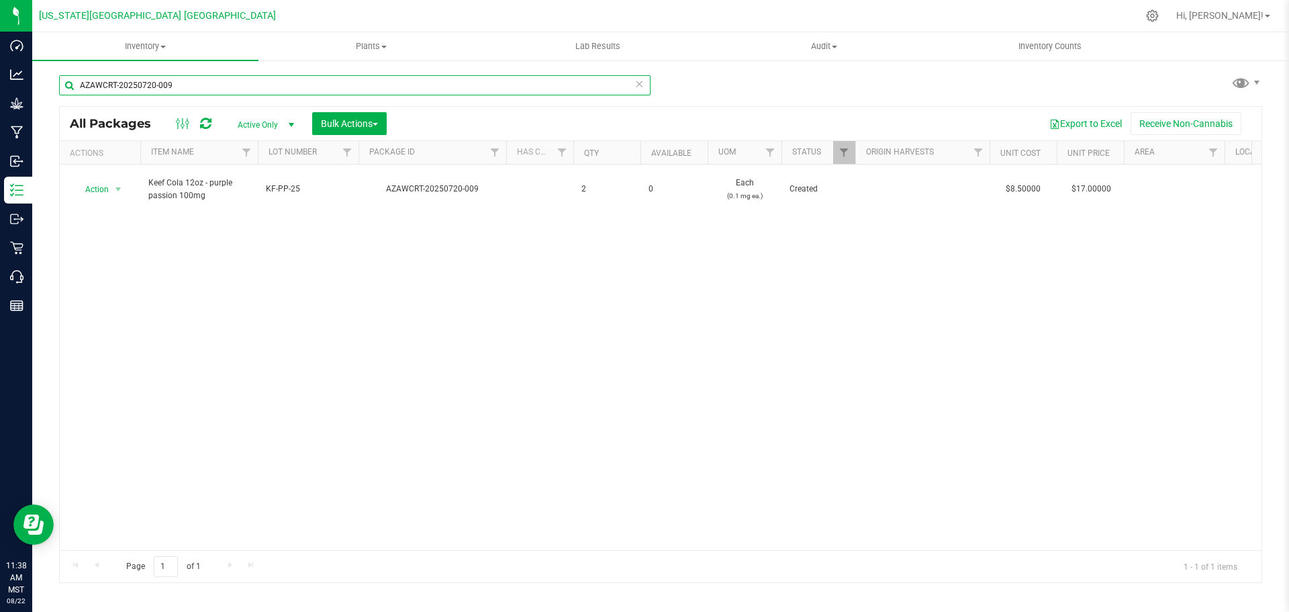
click at [228, 87] on input "AZAWCRT-20250720-009" at bounding box center [354, 85] width 591 height 20
type input "A"
type input "AZAWCRT-20250721-001"
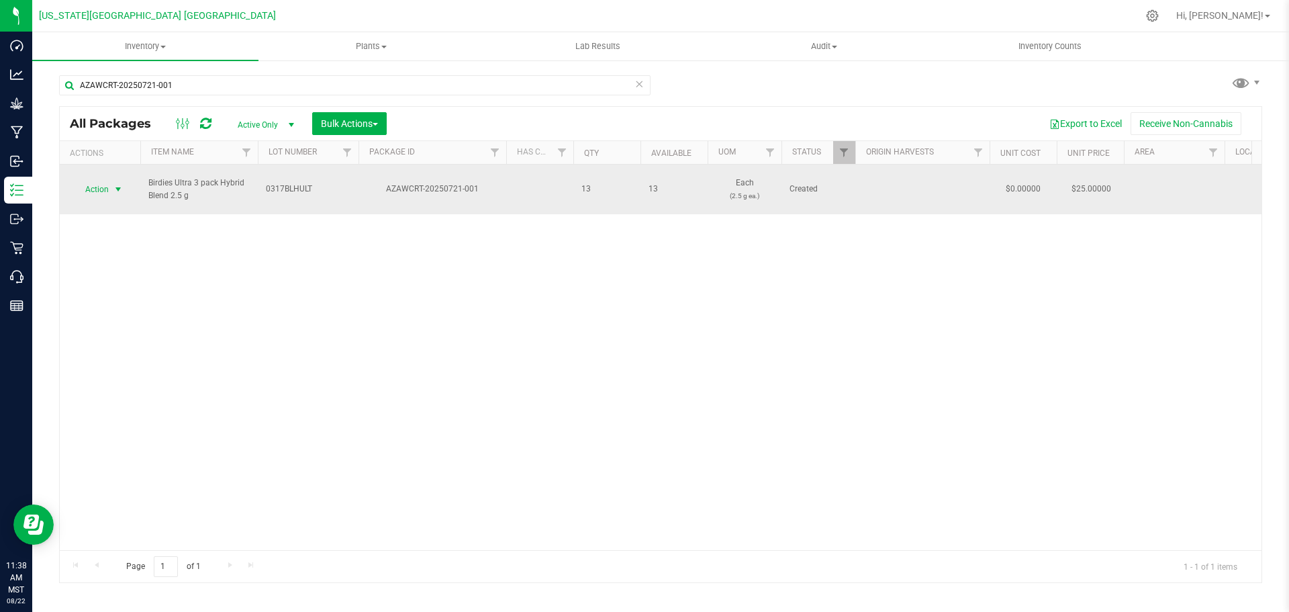
click at [104, 183] on span "Action" at bounding box center [91, 189] width 36 height 19
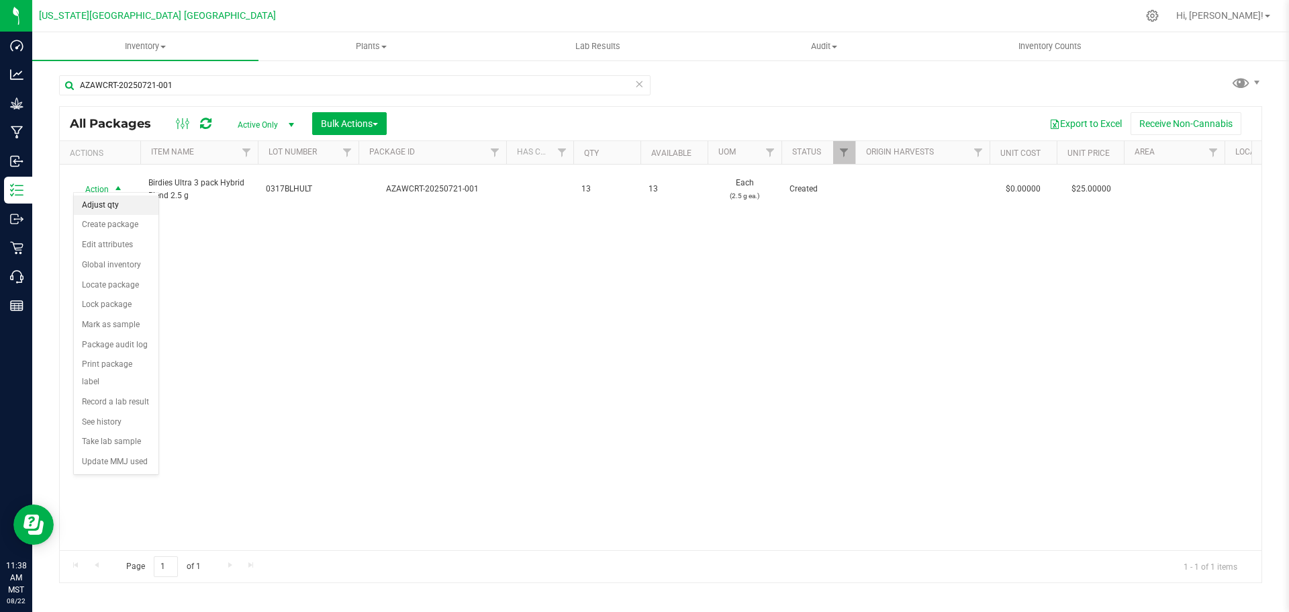
click at [113, 205] on li "Adjust qty" at bounding box center [116, 205] width 85 height 20
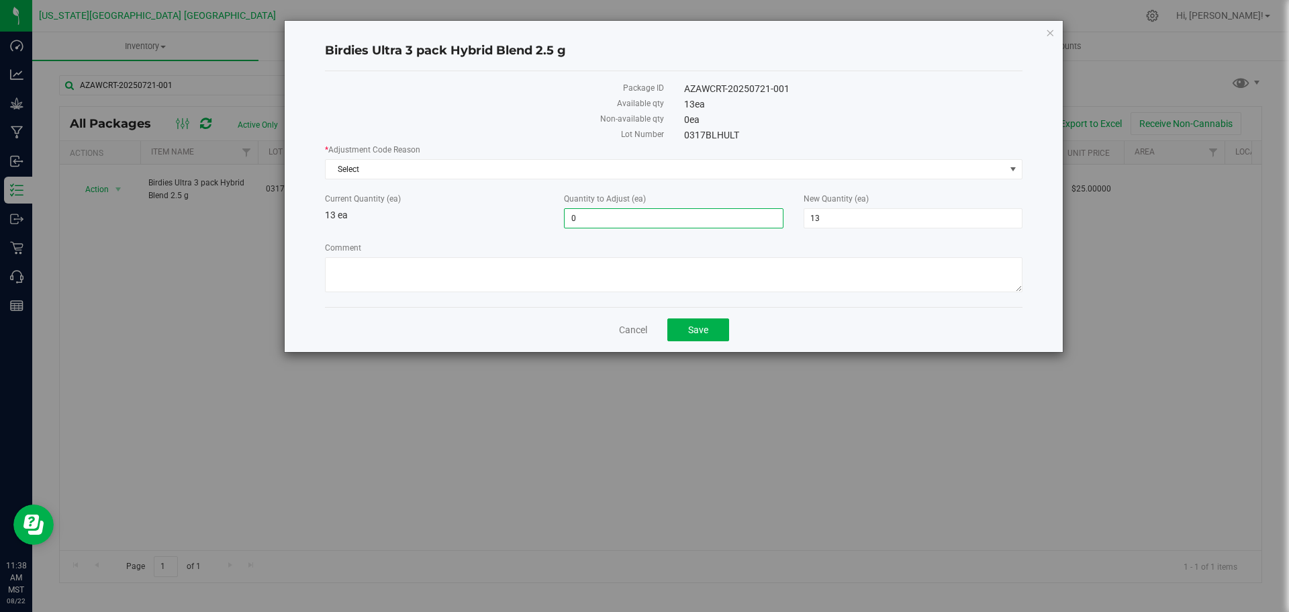
click at [676, 216] on span "0 0" at bounding box center [673, 218] width 219 height 20
type input "-1"
type input "12"
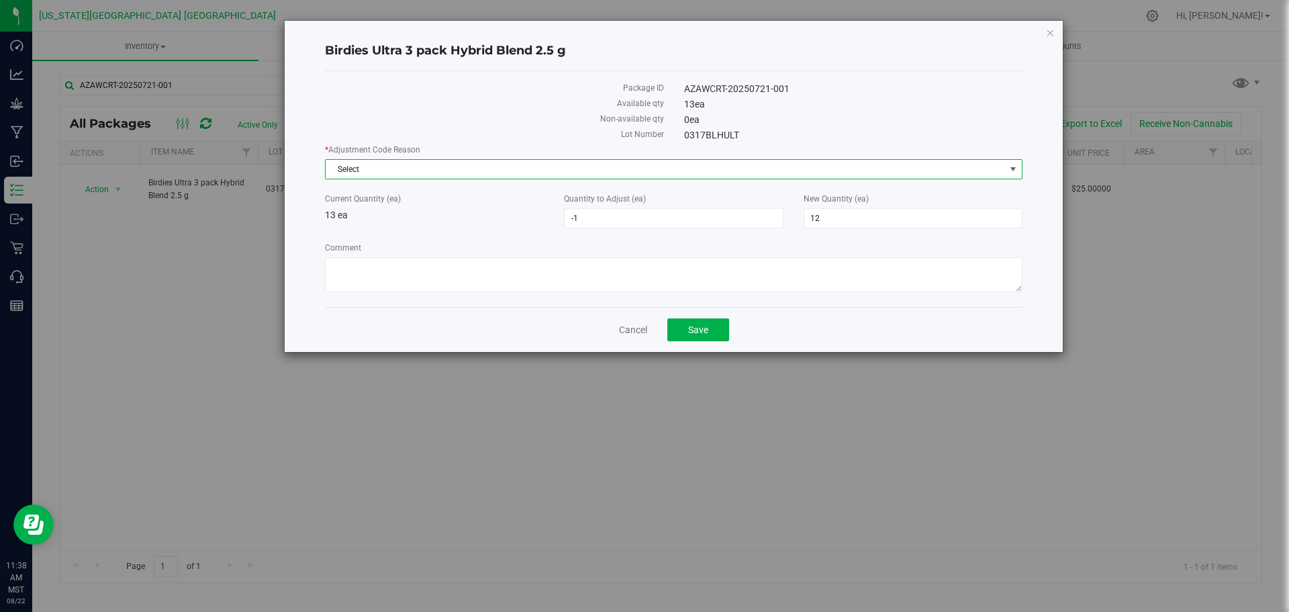
click at [495, 169] on span "Select" at bounding box center [665, 169] width 679 height 19
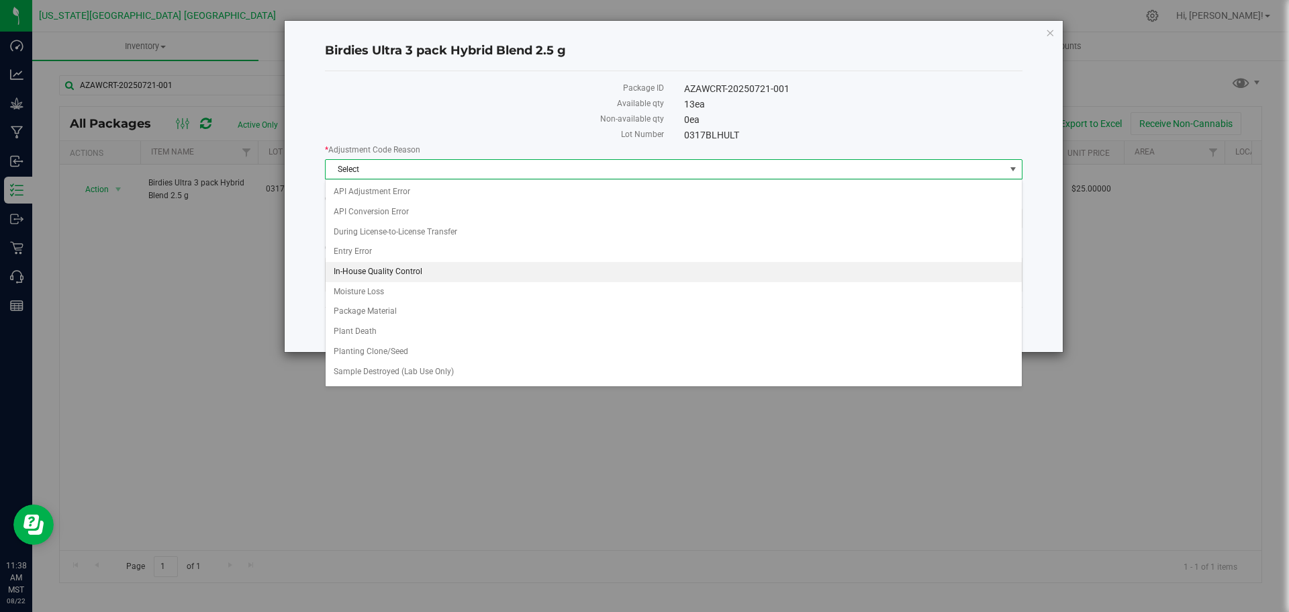
click at [434, 275] on li "In-House Quality Control" at bounding box center [674, 272] width 696 height 20
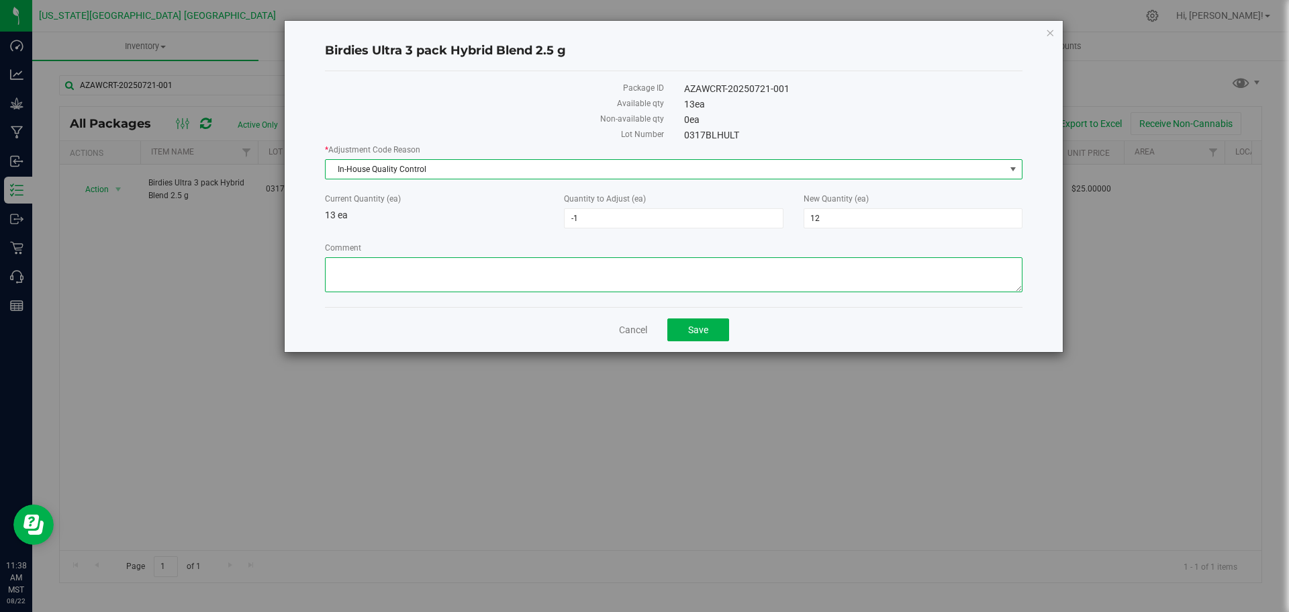
click at [512, 272] on textarea "Comment" at bounding box center [674, 274] width 698 height 35
paste textarea "CEO [DATE]"
type textarea "CEO [DATE]"
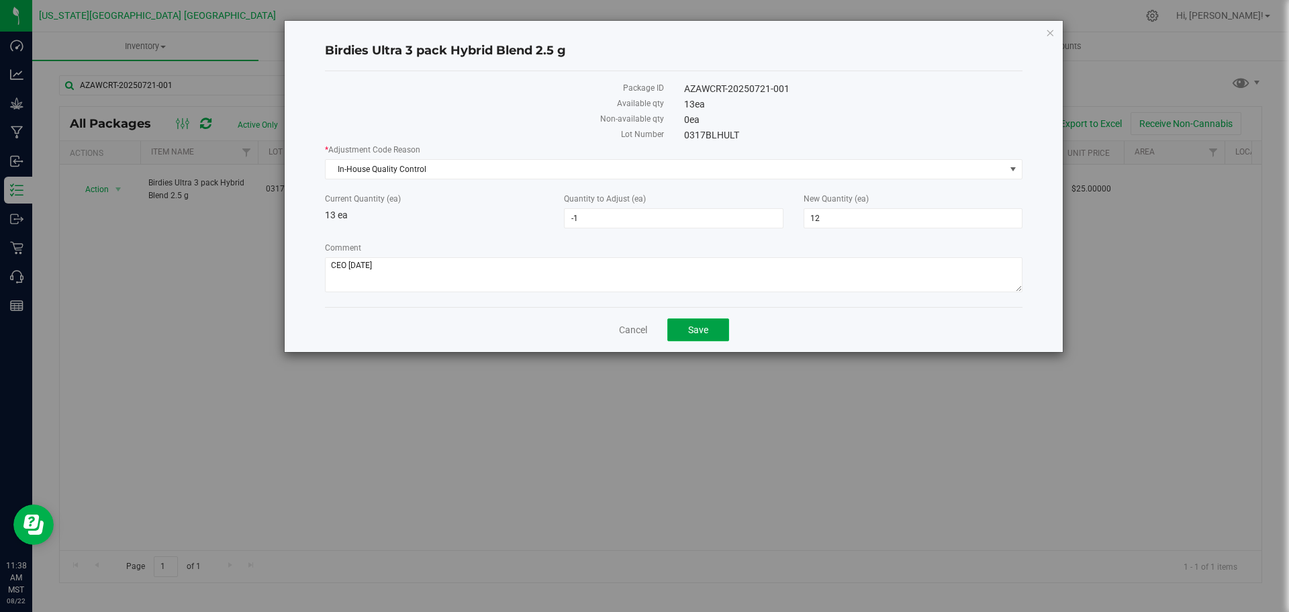
click at [703, 331] on span "Save" at bounding box center [698, 329] width 20 height 11
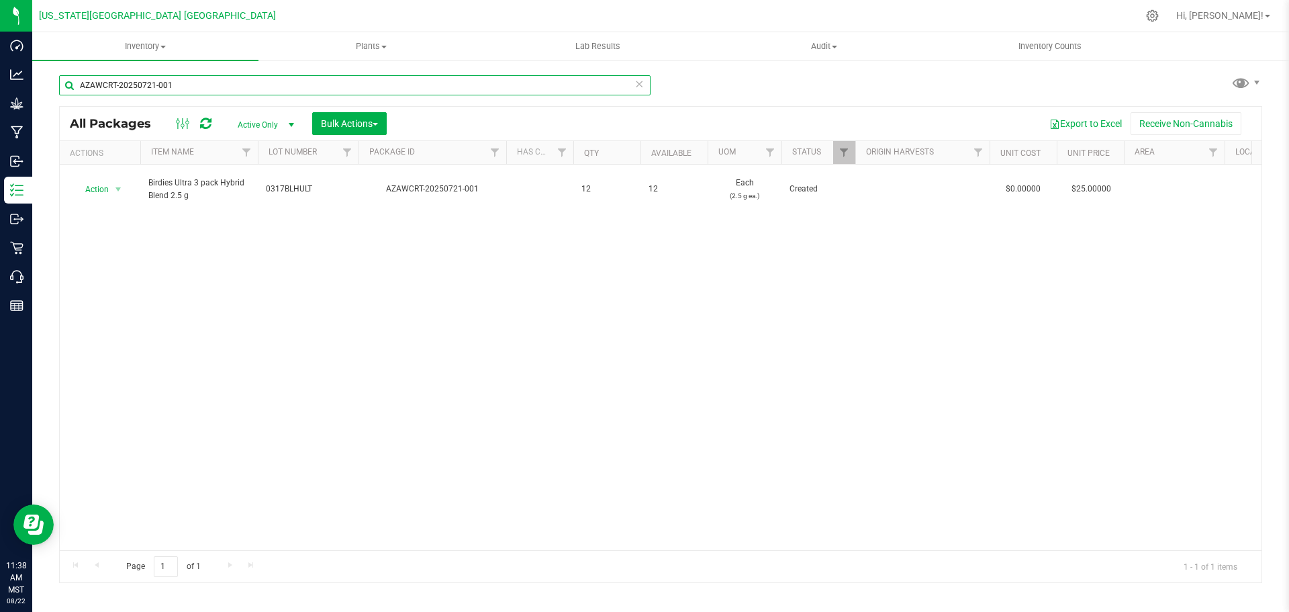
click at [194, 81] on input "AZAWCRT-20250721-001" at bounding box center [354, 85] width 591 height 20
type input "A"
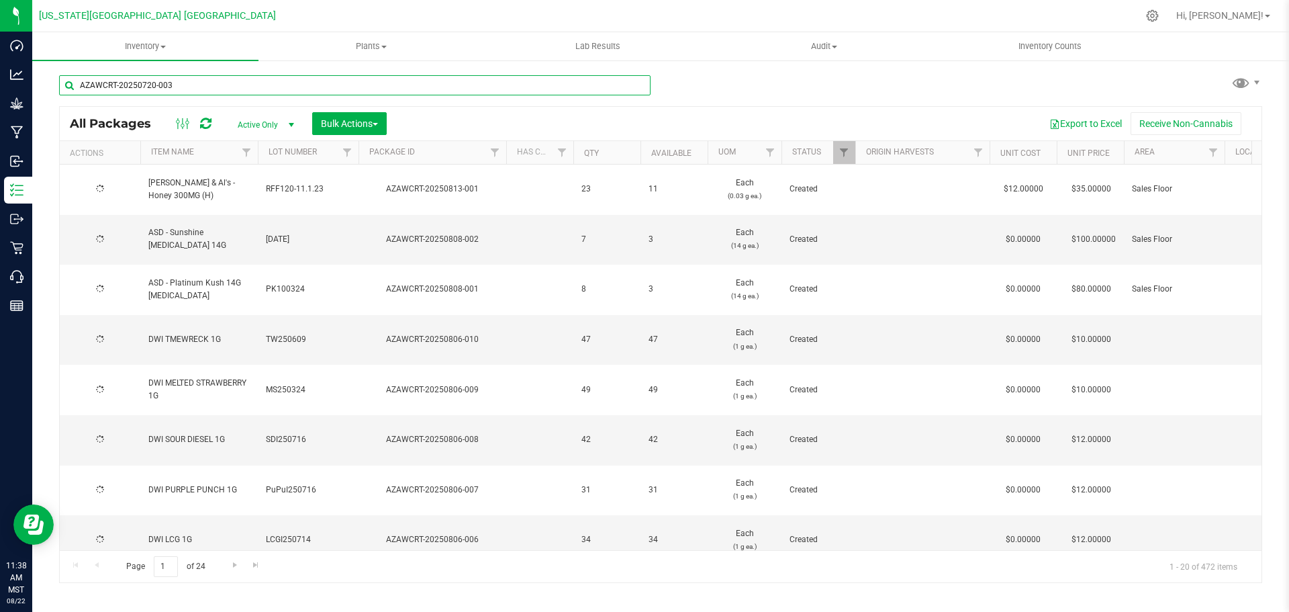
type input "AZAWCRT-20250720-003"
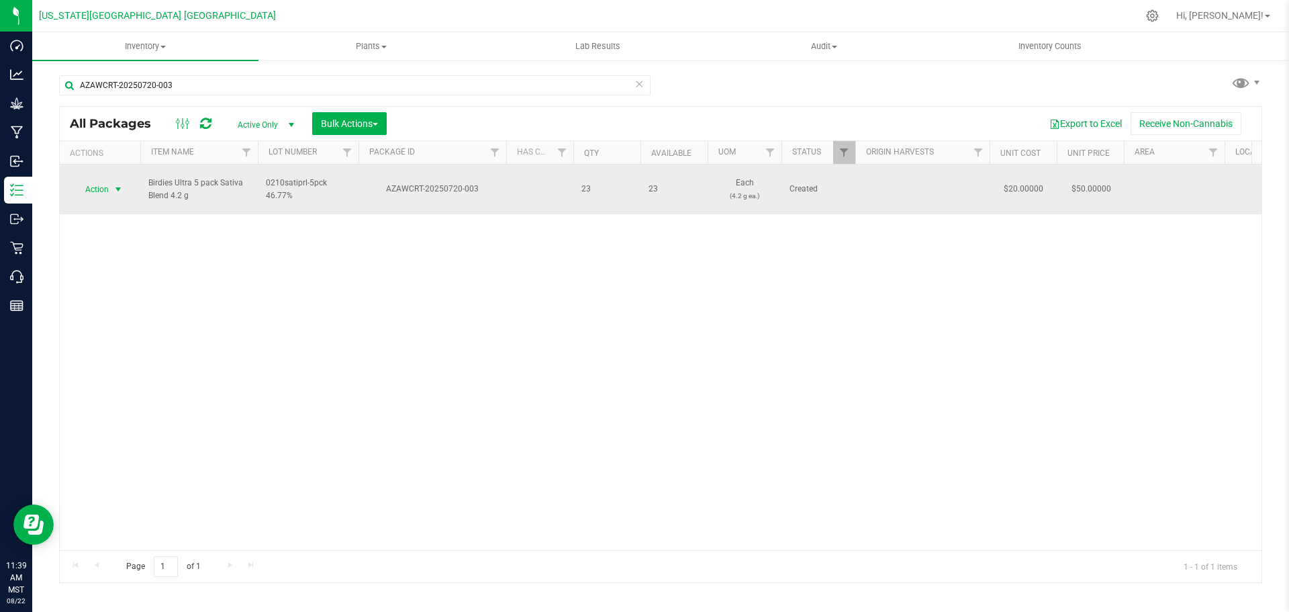
click at [105, 187] on span "Action" at bounding box center [91, 189] width 36 height 19
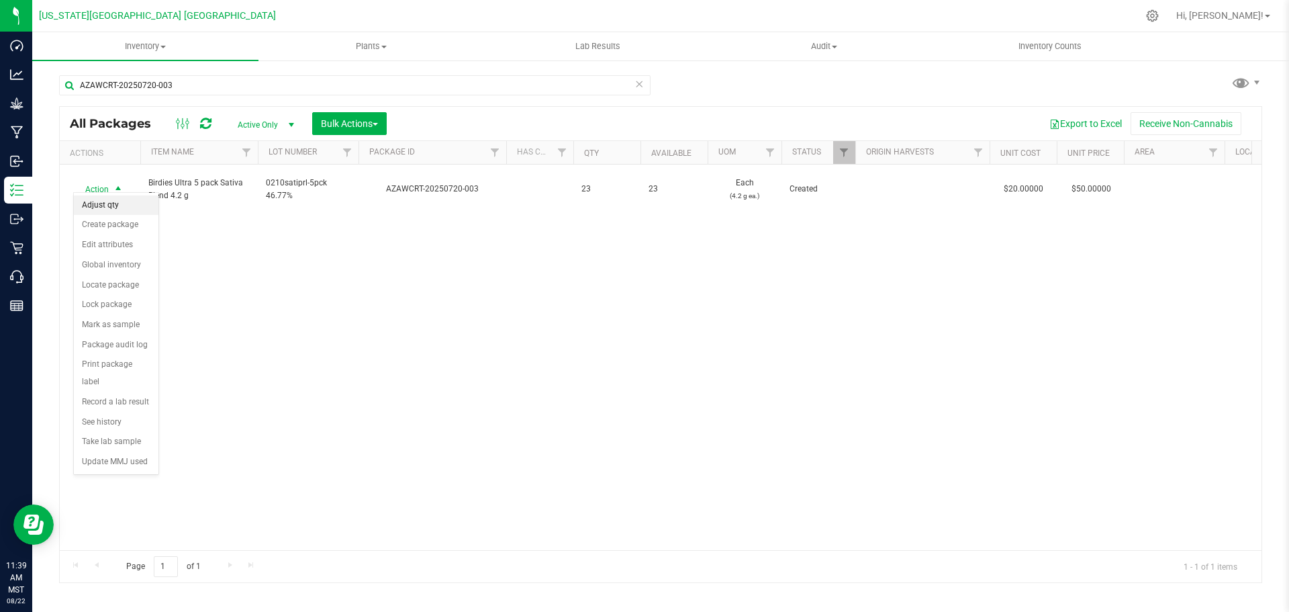
click at [107, 204] on li "Adjust qty" at bounding box center [116, 205] width 85 height 20
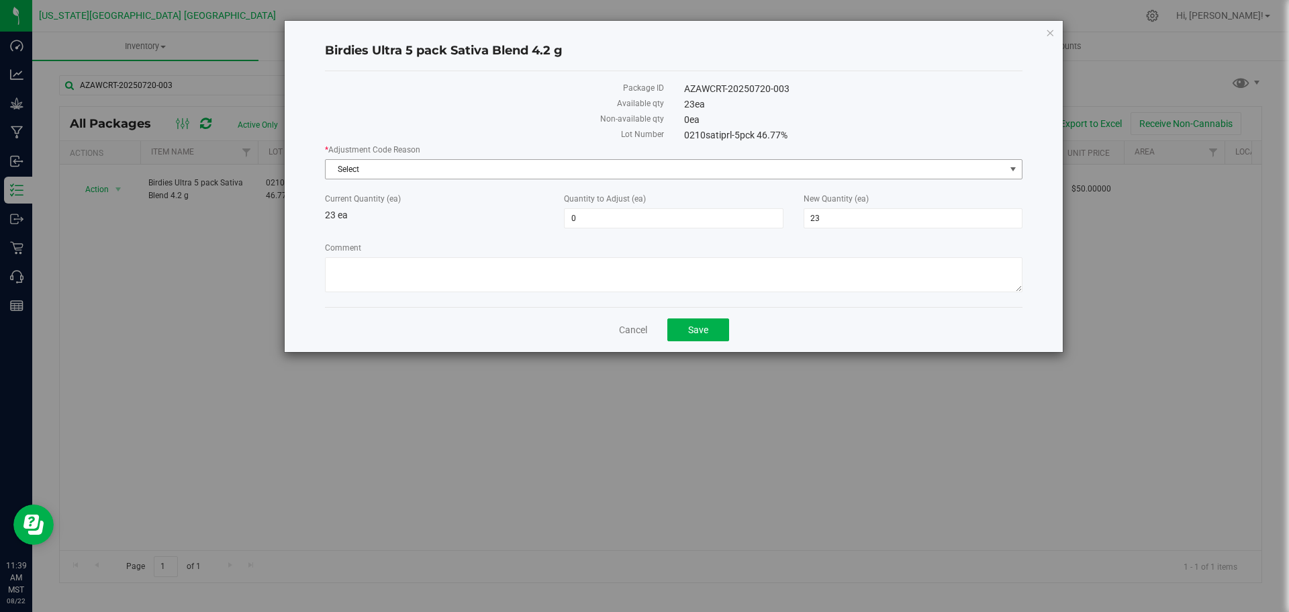
click at [386, 170] on span "Select" at bounding box center [665, 169] width 679 height 19
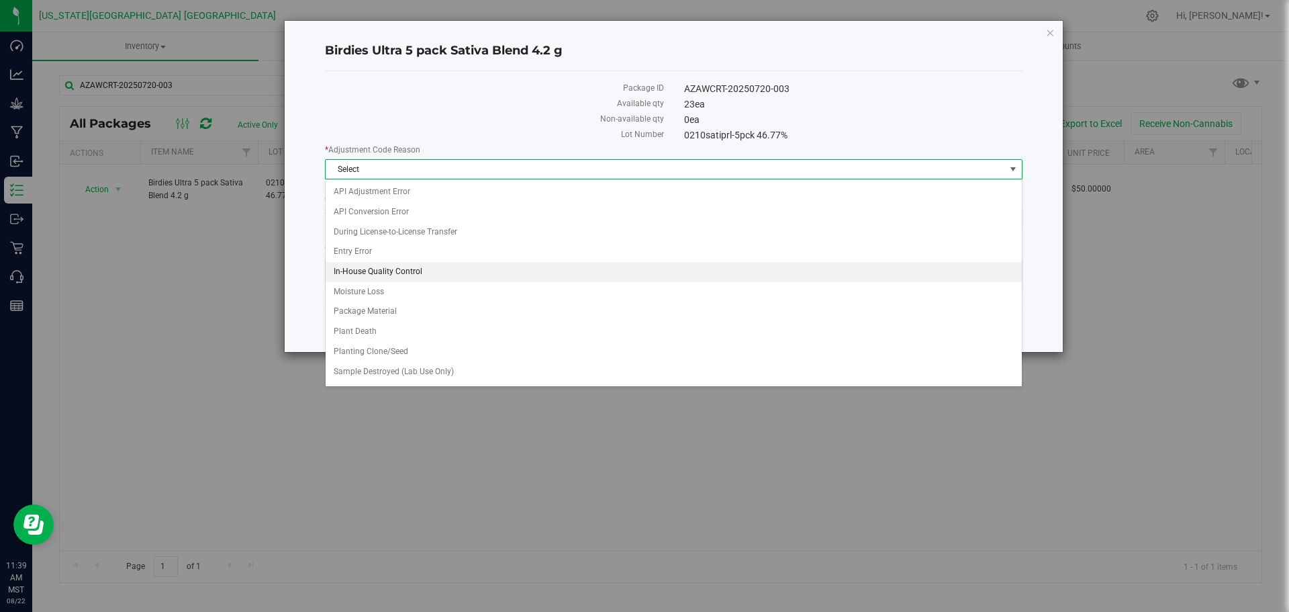
click at [365, 271] on li "In-House Quality Control" at bounding box center [674, 272] width 696 height 20
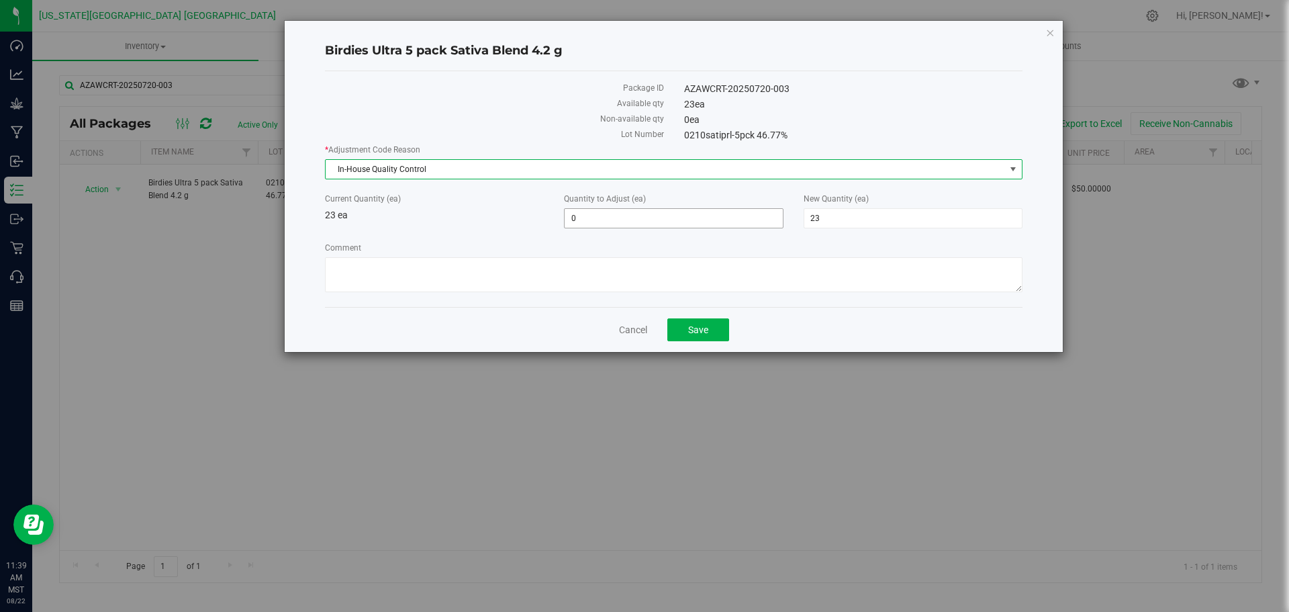
click at [580, 221] on span "0 0" at bounding box center [673, 218] width 219 height 20
type input "-2"
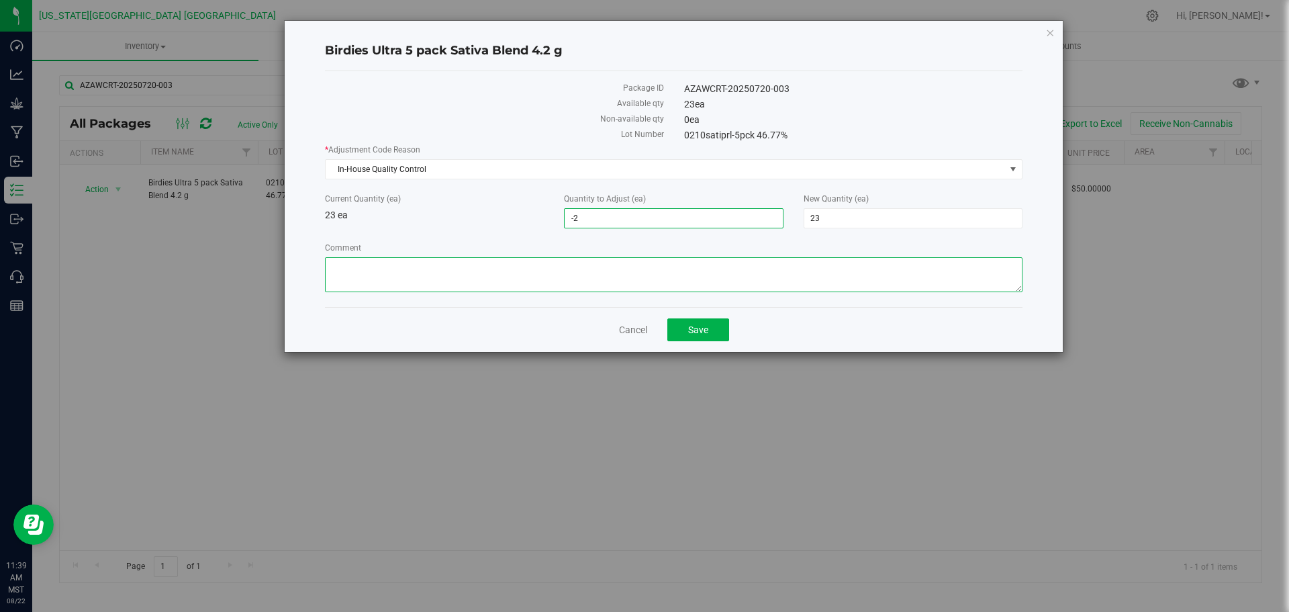
type input "-2"
type input "21"
paste textarea "CEO [DATE]"
type textarea "CEO [DATE]"
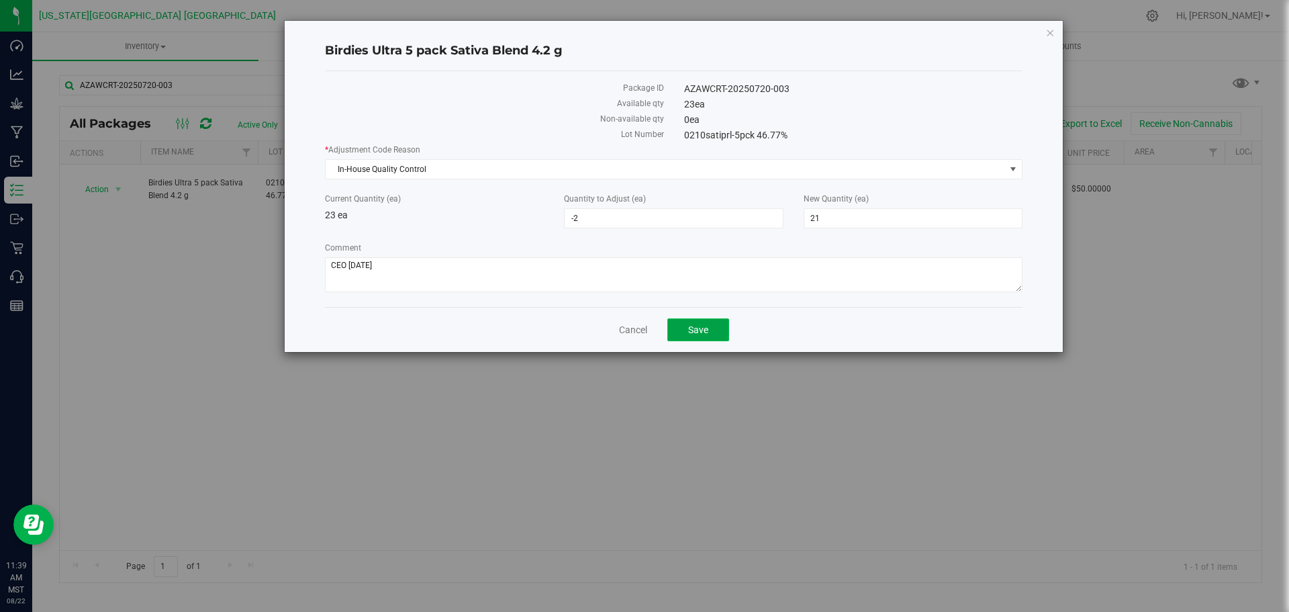
click at [696, 328] on span "Save" at bounding box center [698, 329] width 20 height 11
